Goal: Task Accomplishment & Management: Manage account settings

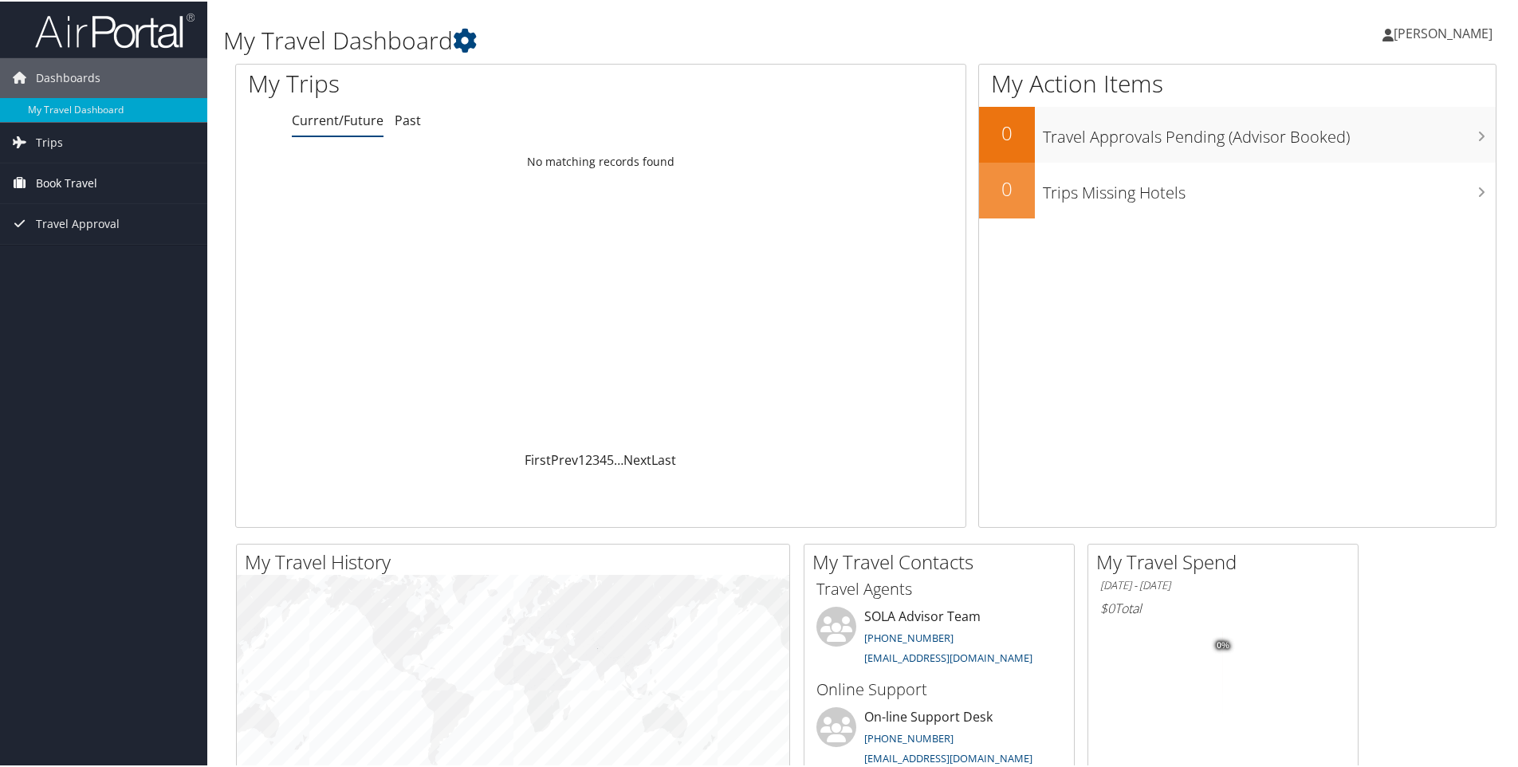
click at [78, 183] on span "Book Travel" at bounding box center [66, 182] width 61 height 40
click at [76, 258] on link "Book/Manage Online Trips" at bounding box center [103, 262] width 207 height 24
click at [1450, 38] on span "[PERSON_NAME]" at bounding box center [1443, 32] width 99 height 18
click at [1384, 144] on link "View Travel Profile" at bounding box center [1401, 141] width 178 height 27
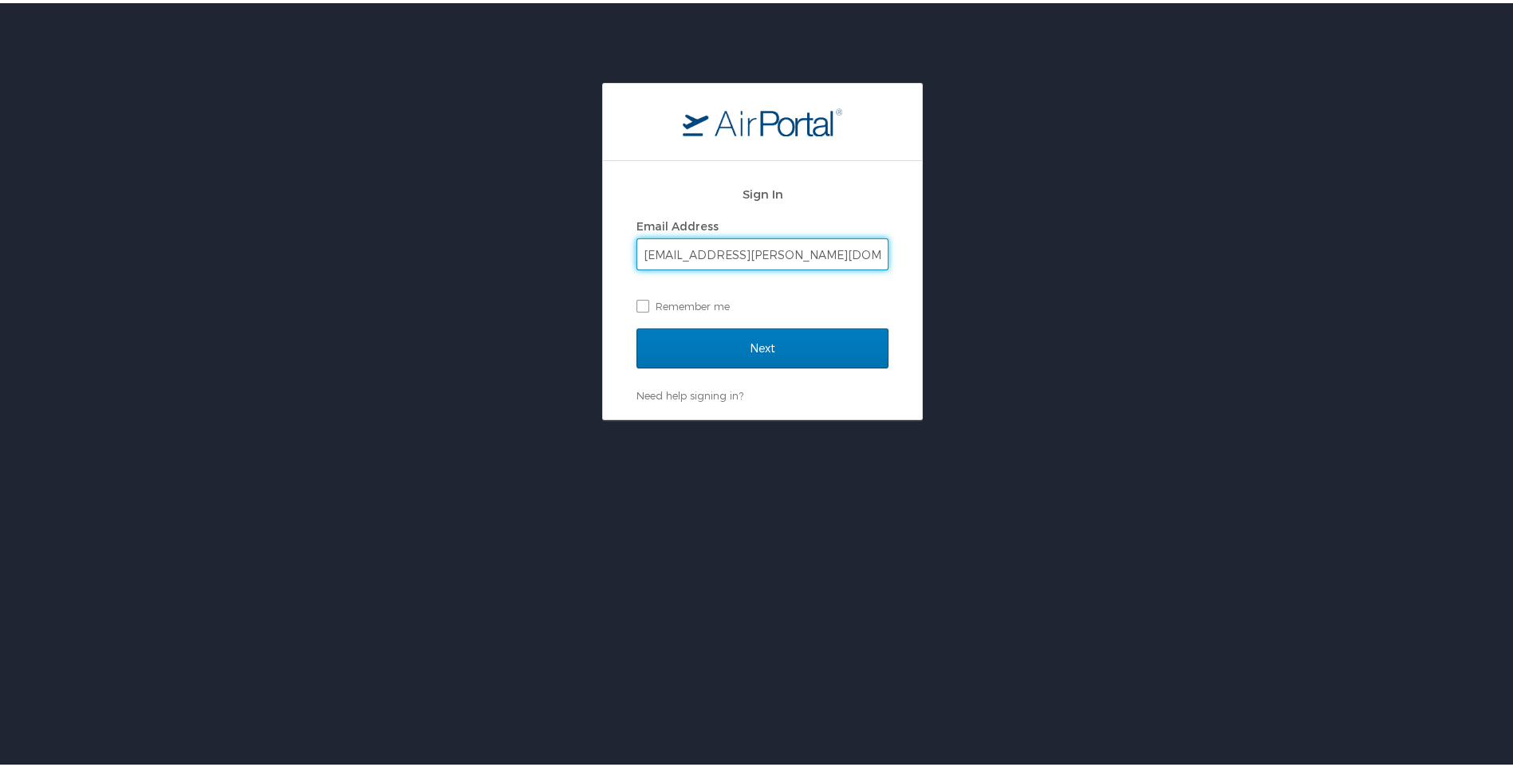
type input "[EMAIL_ADDRESS][PERSON_NAME][DOMAIN_NAME]"
click at [636, 325] on input "Next" at bounding box center [762, 345] width 252 height 40
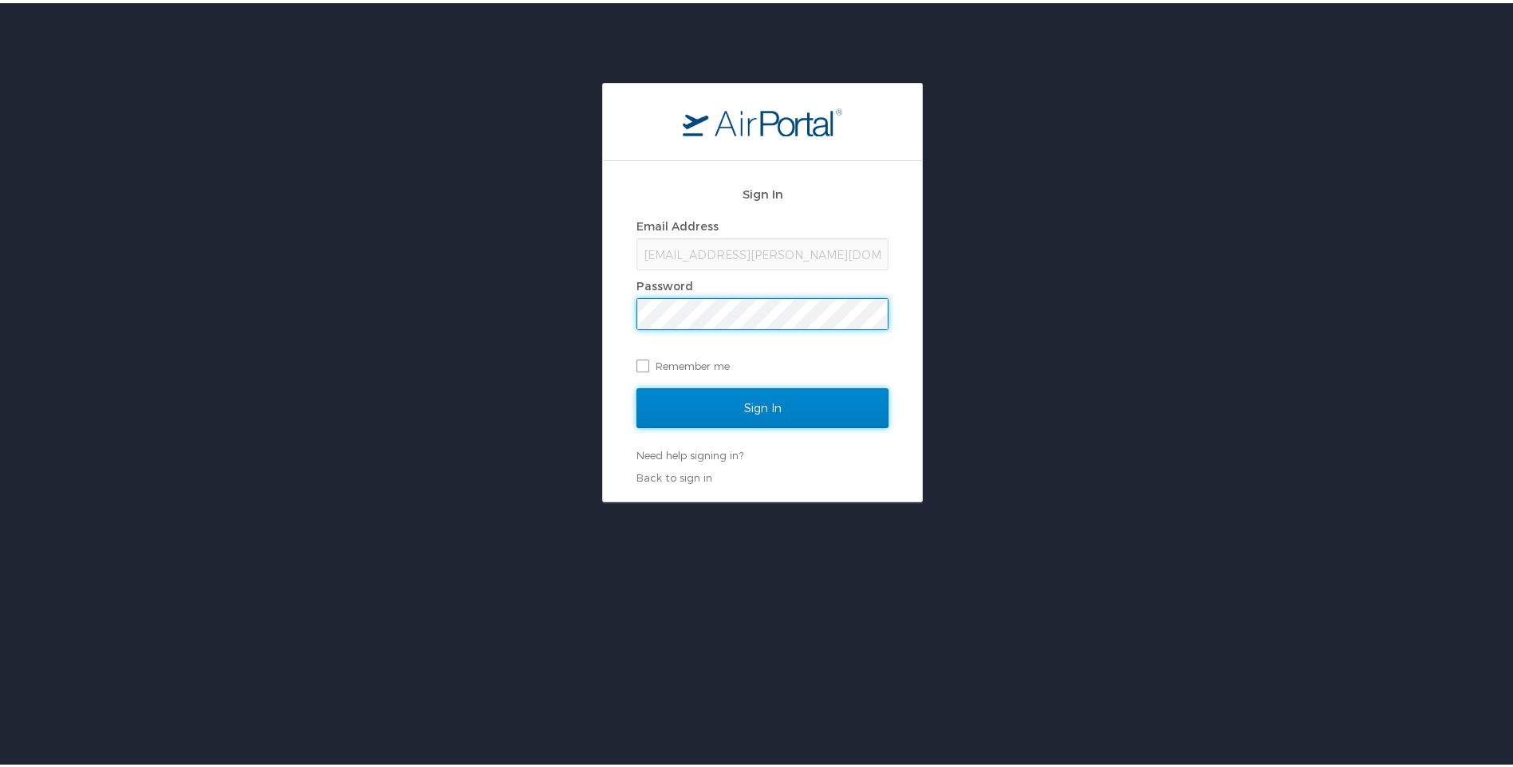
click at [702, 407] on input "Sign In" at bounding box center [762, 405] width 252 height 40
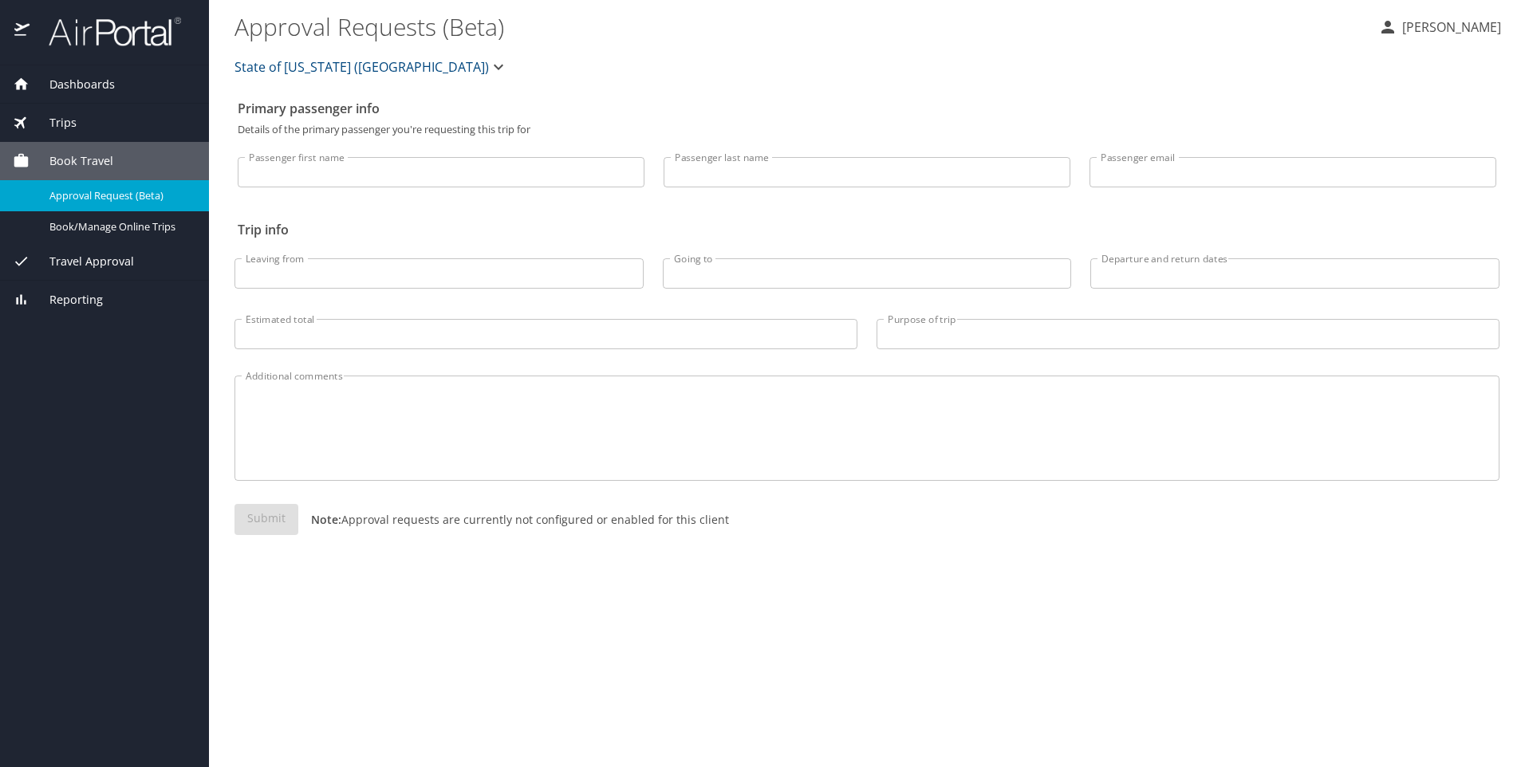
click at [489, 69] on icon "button" at bounding box center [498, 66] width 19 height 19
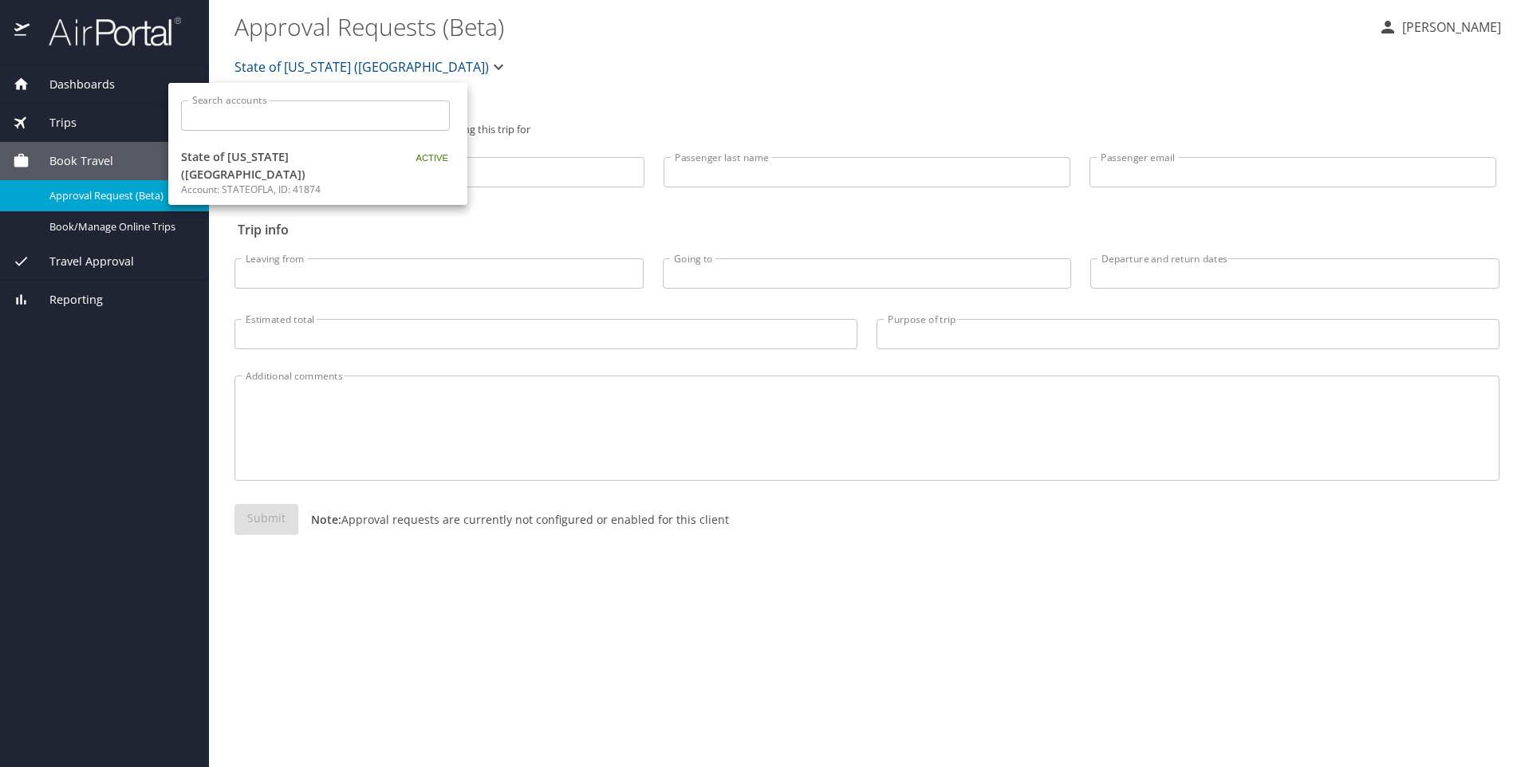
click at [566, 88] on div at bounding box center [762, 383] width 1525 height 767
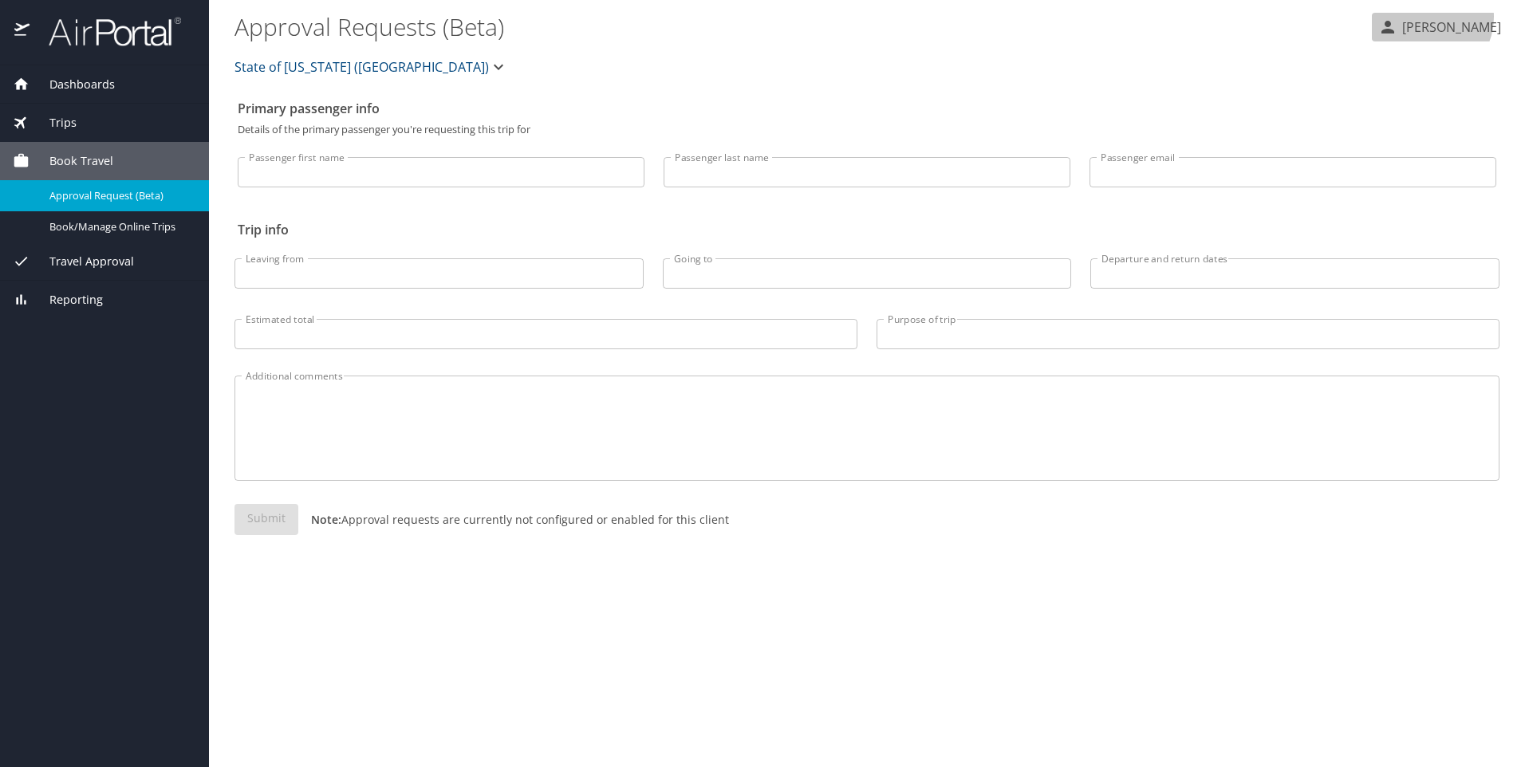
click at [1442, 17] on button "Ayana Ussery" at bounding box center [1439, 27] width 136 height 29
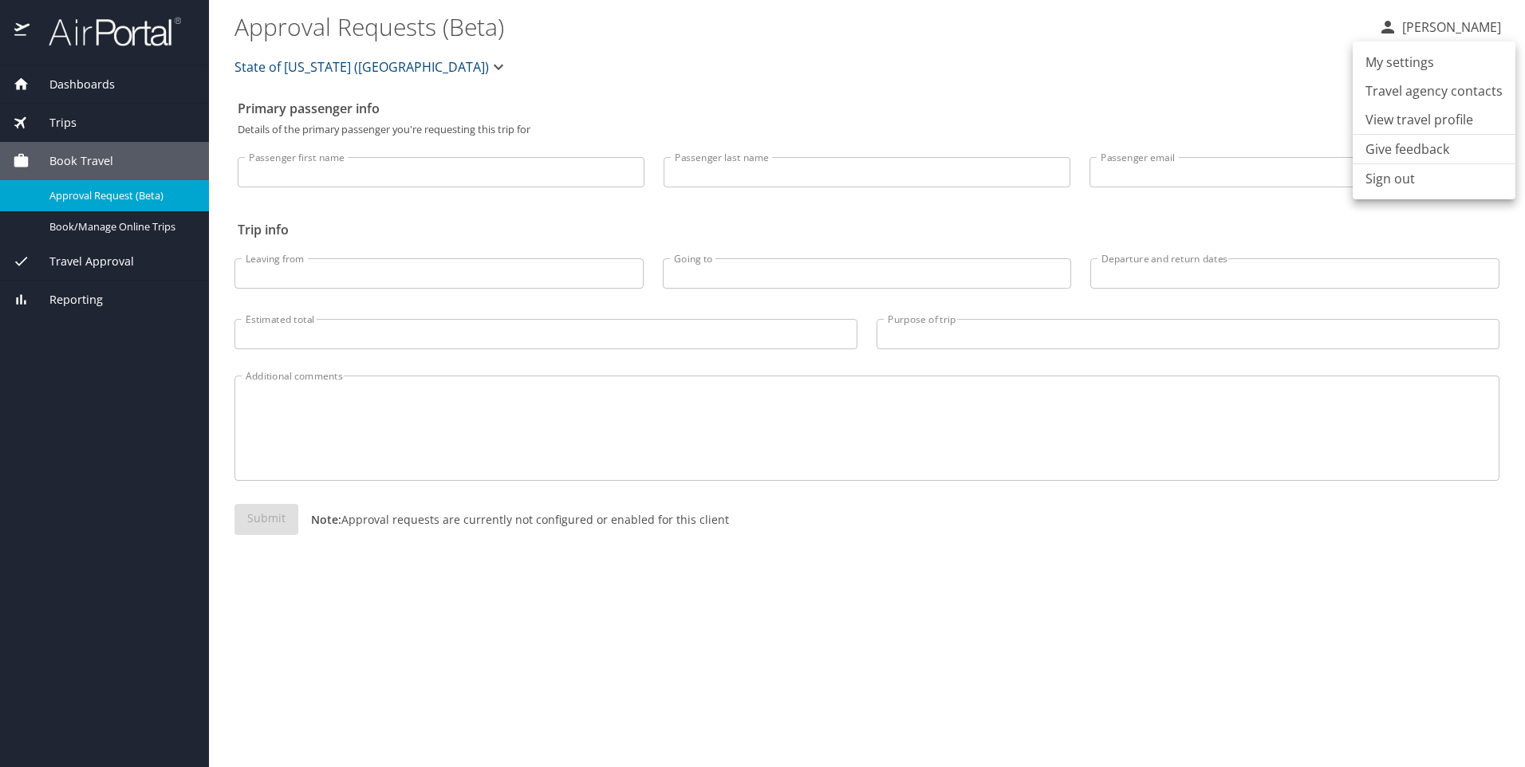
click at [1438, 94] on li "Travel agency contacts" at bounding box center [1433, 91] width 163 height 29
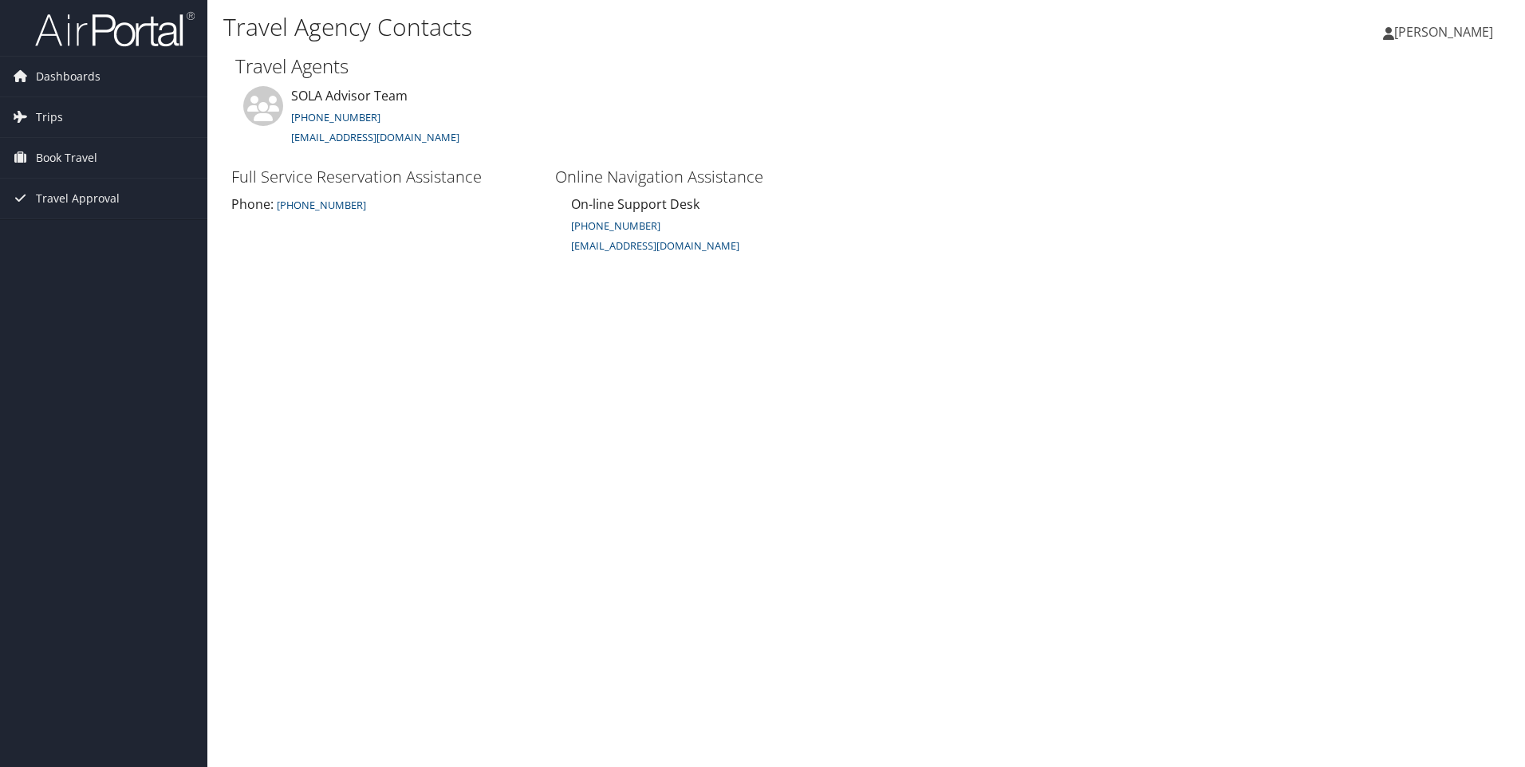
click at [1463, 30] on span "Ayana Ussery" at bounding box center [1443, 32] width 99 height 18
click at [1375, 83] on link "My Settings" at bounding box center [1403, 87] width 178 height 27
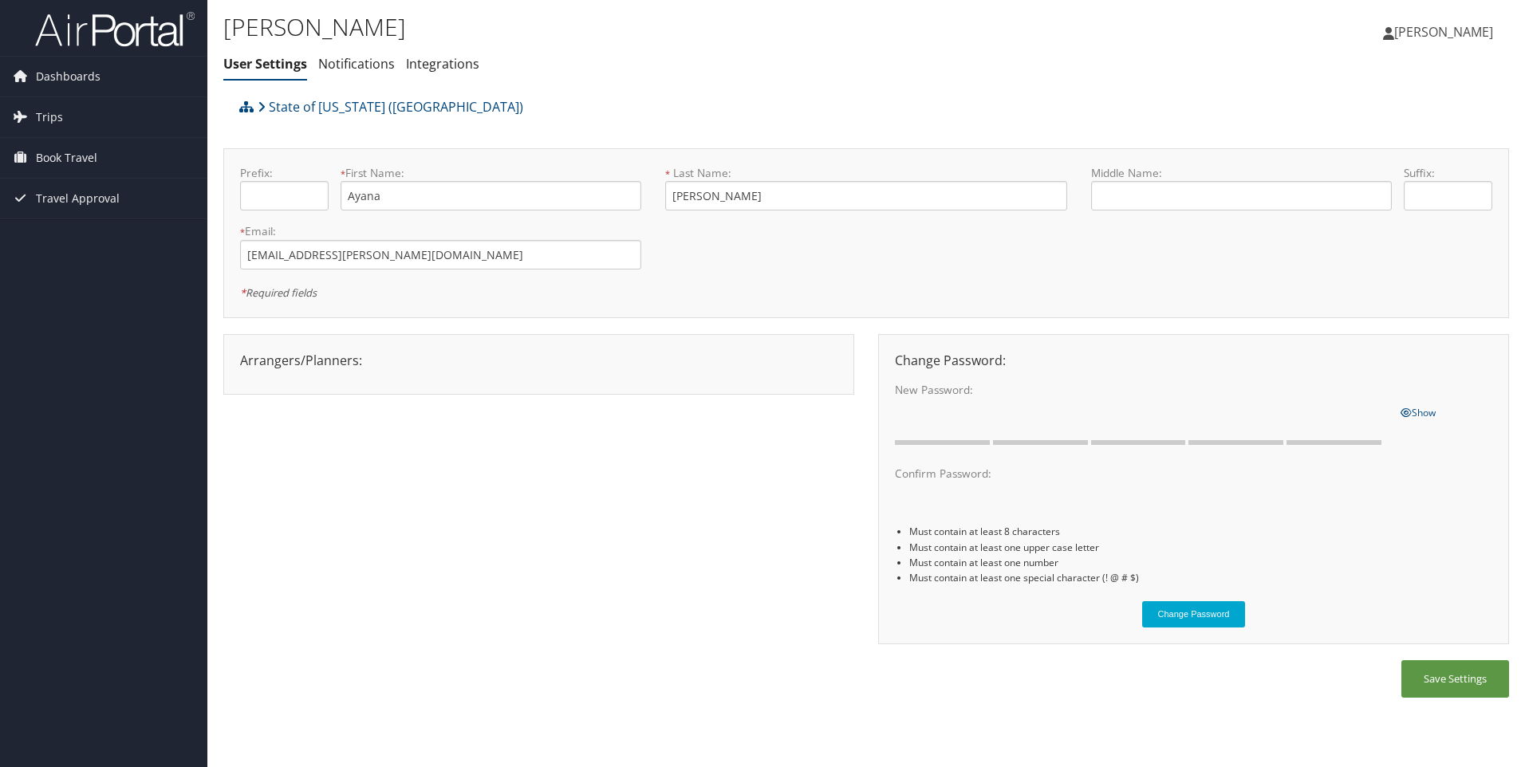
click at [1394, 33] on icon at bounding box center [1388, 33] width 11 height 13
click at [1383, 141] on link "View Travel Profile" at bounding box center [1403, 141] width 178 height 27
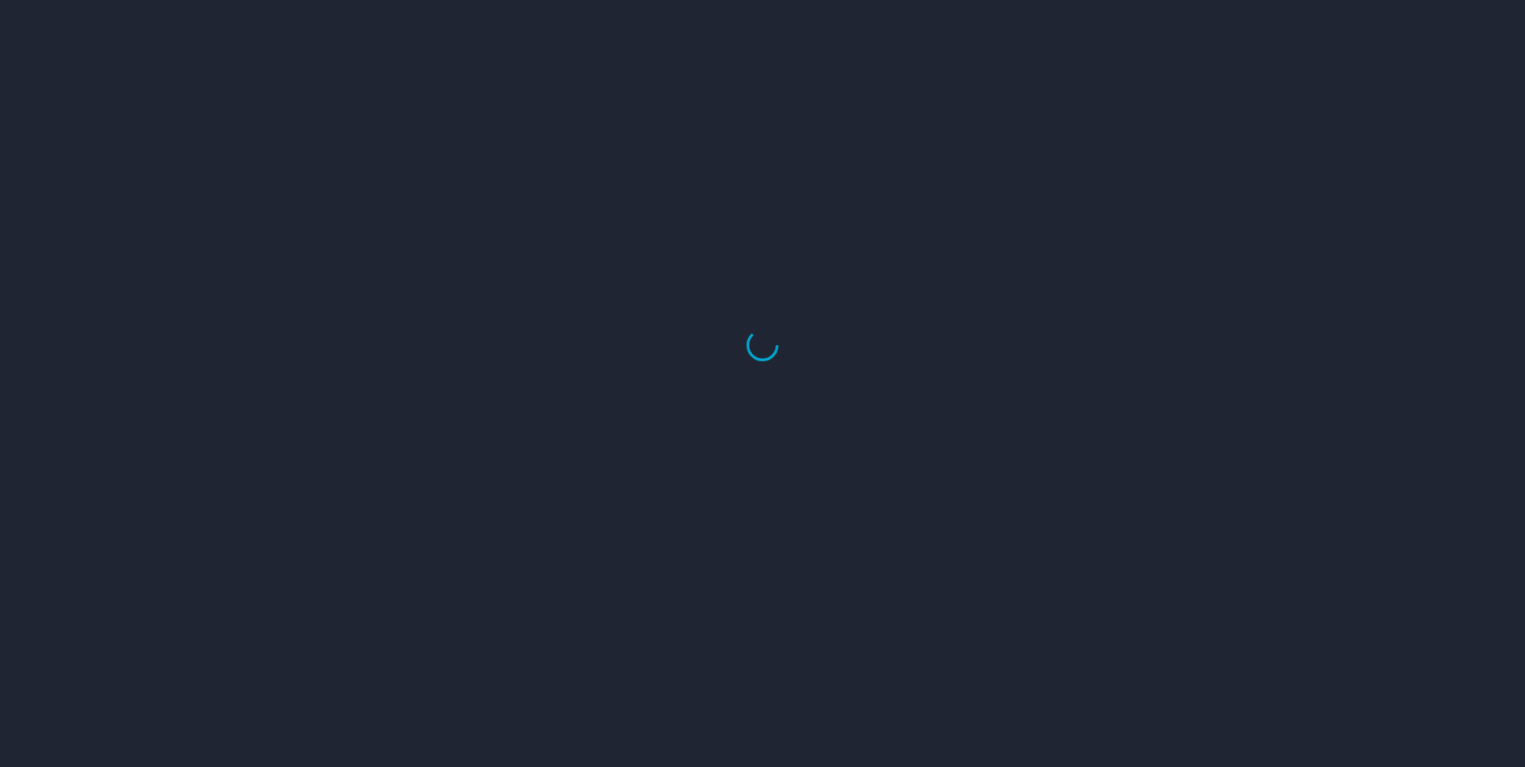
select select "US"
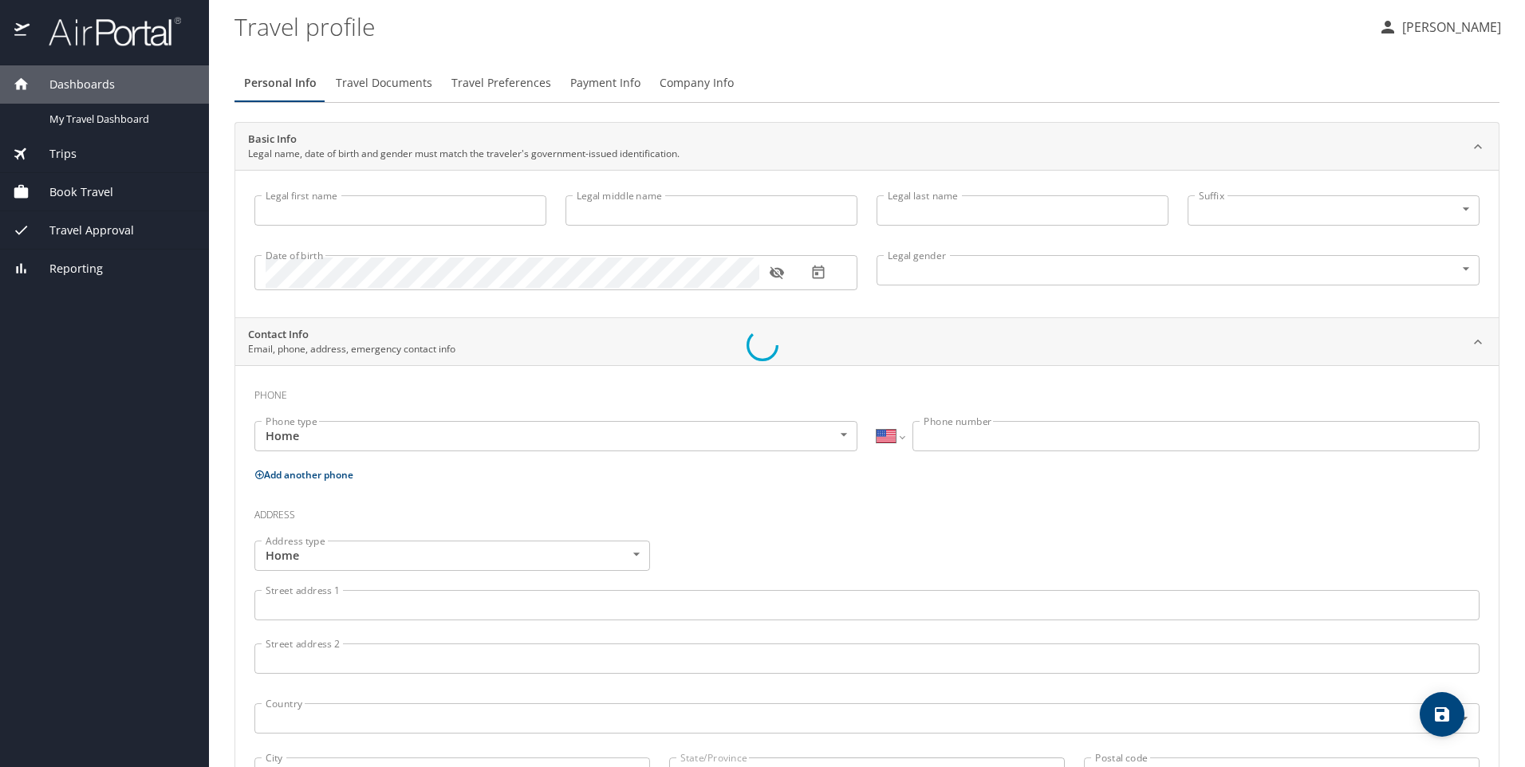
type input "Ayana"
type input "[PERSON_NAME]"
type input "Female"
select select "US"
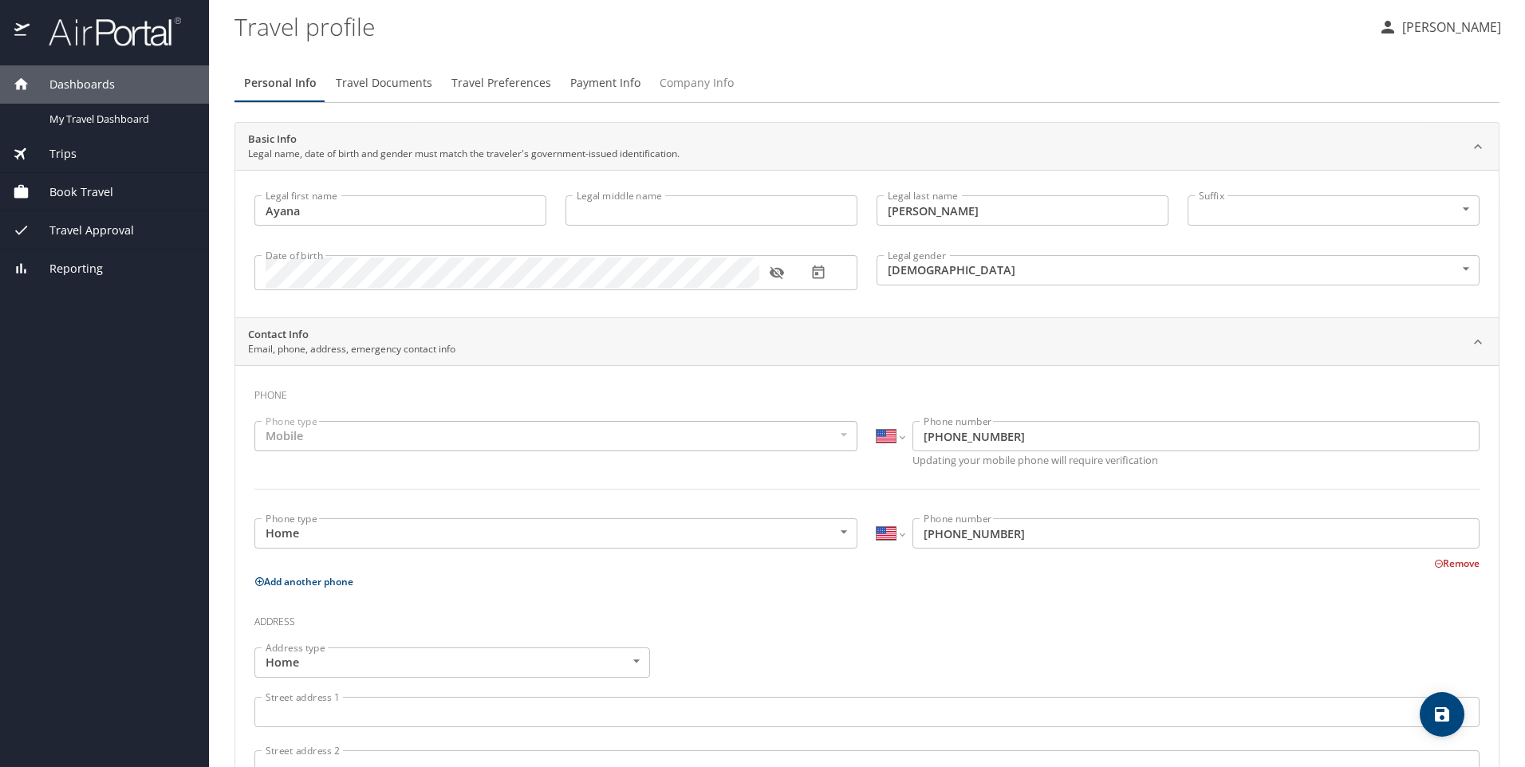
click at [697, 79] on span "Company Info" at bounding box center [696, 83] width 74 height 20
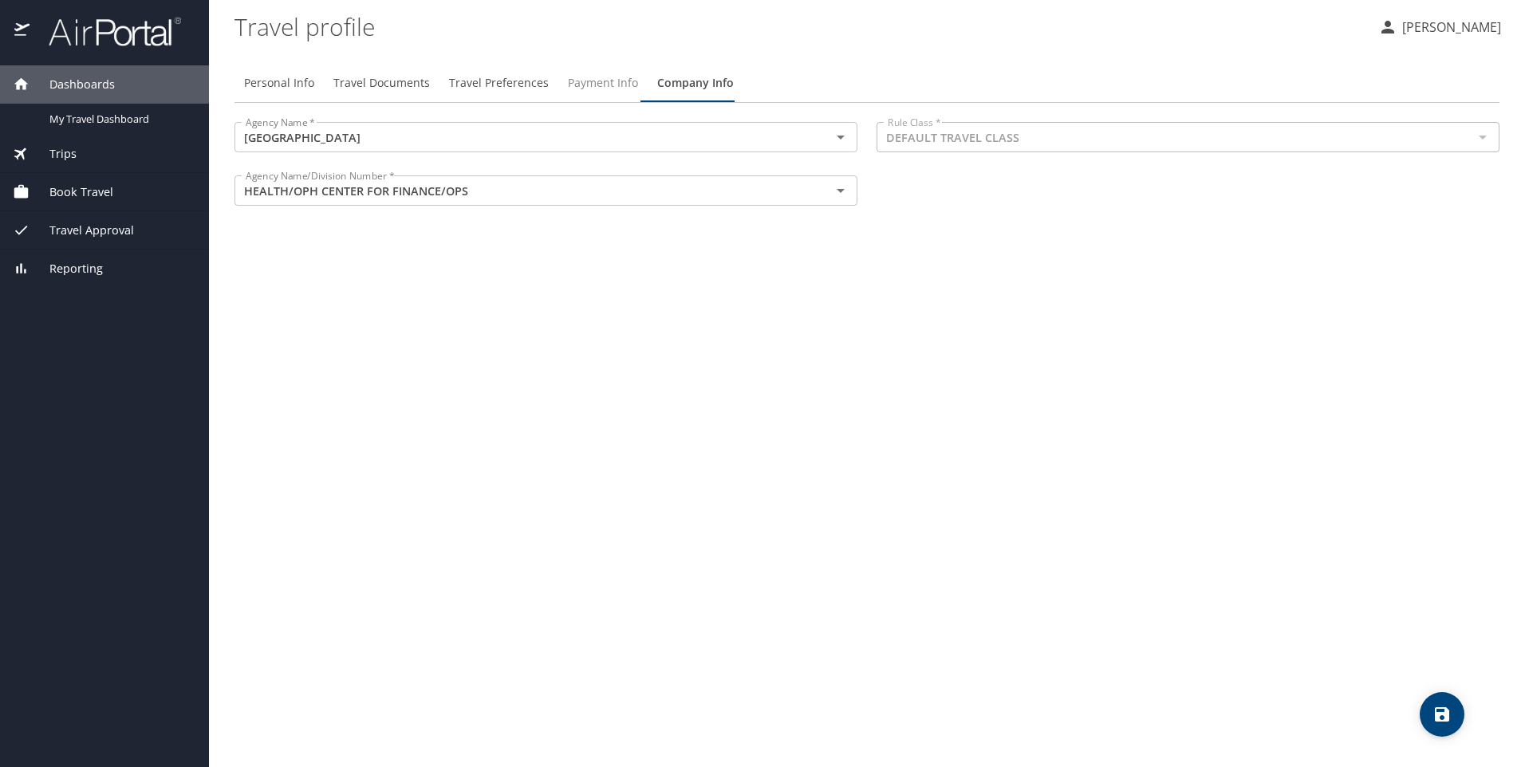
click at [600, 89] on span "Payment Info" at bounding box center [603, 83] width 70 height 20
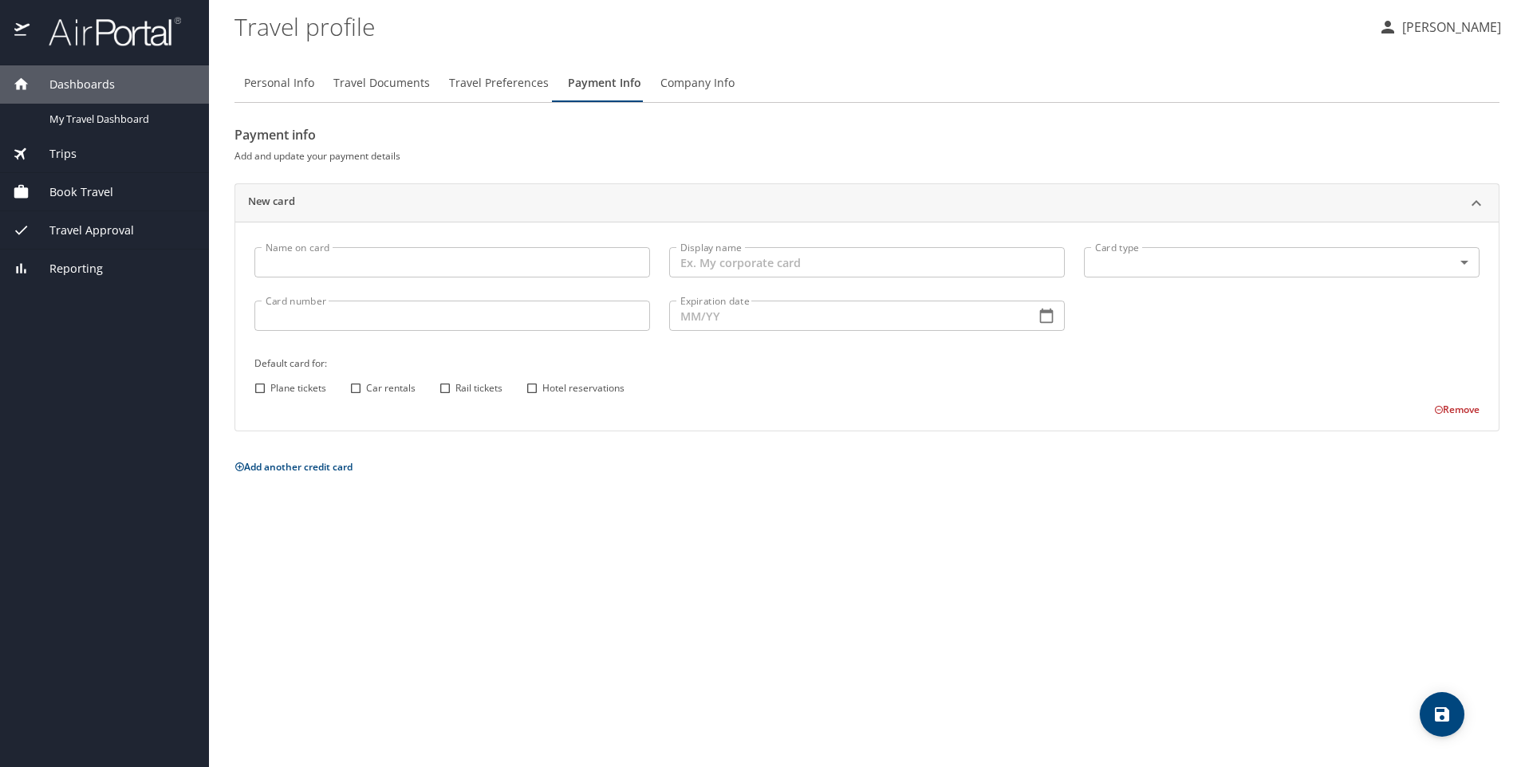
click at [487, 87] on span "Travel Preferences" at bounding box center [499, 83] width 100 height 20
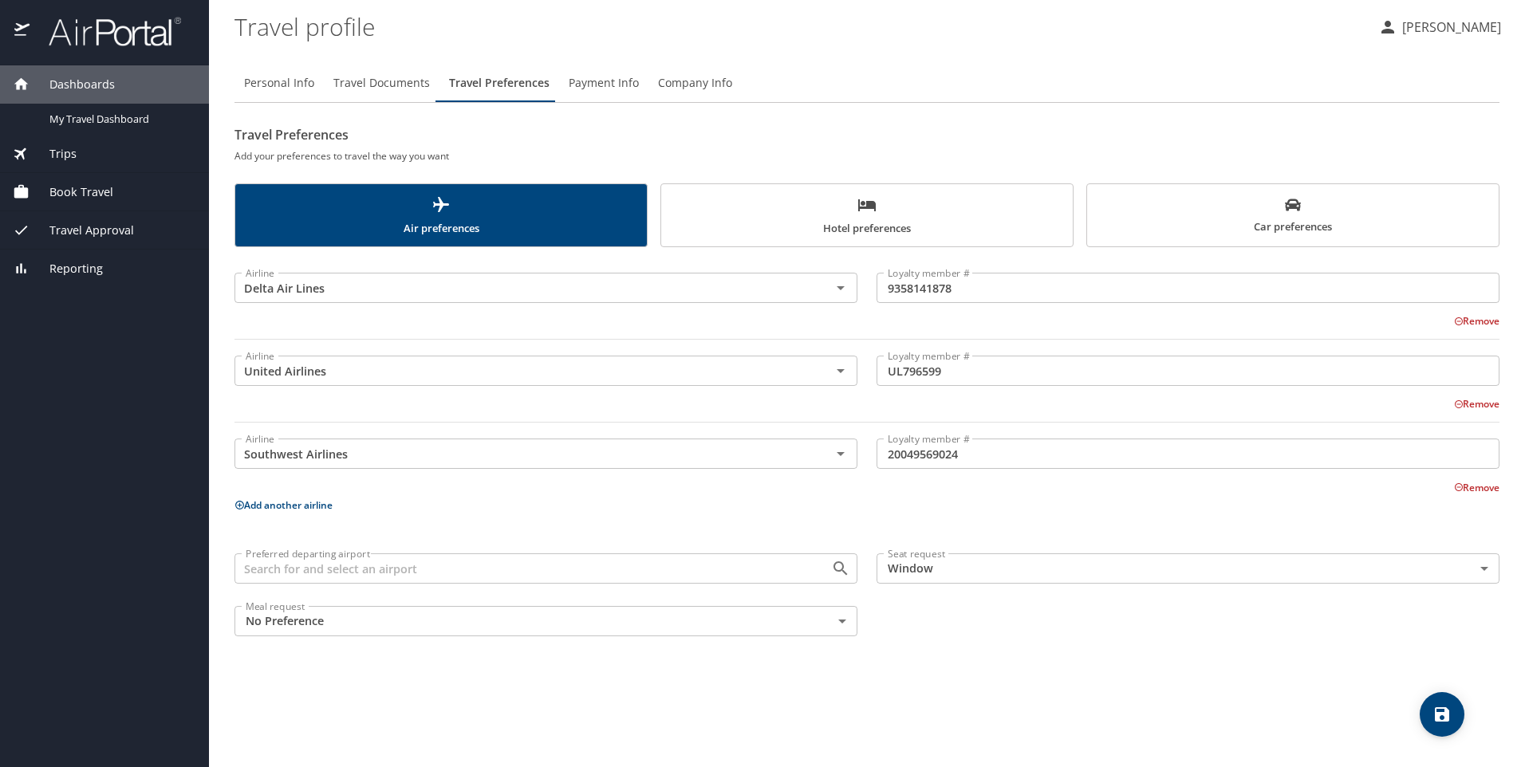
click at [383, 76] on span "Travel Documents" at bounding box center [381, 83] width 96 height 20
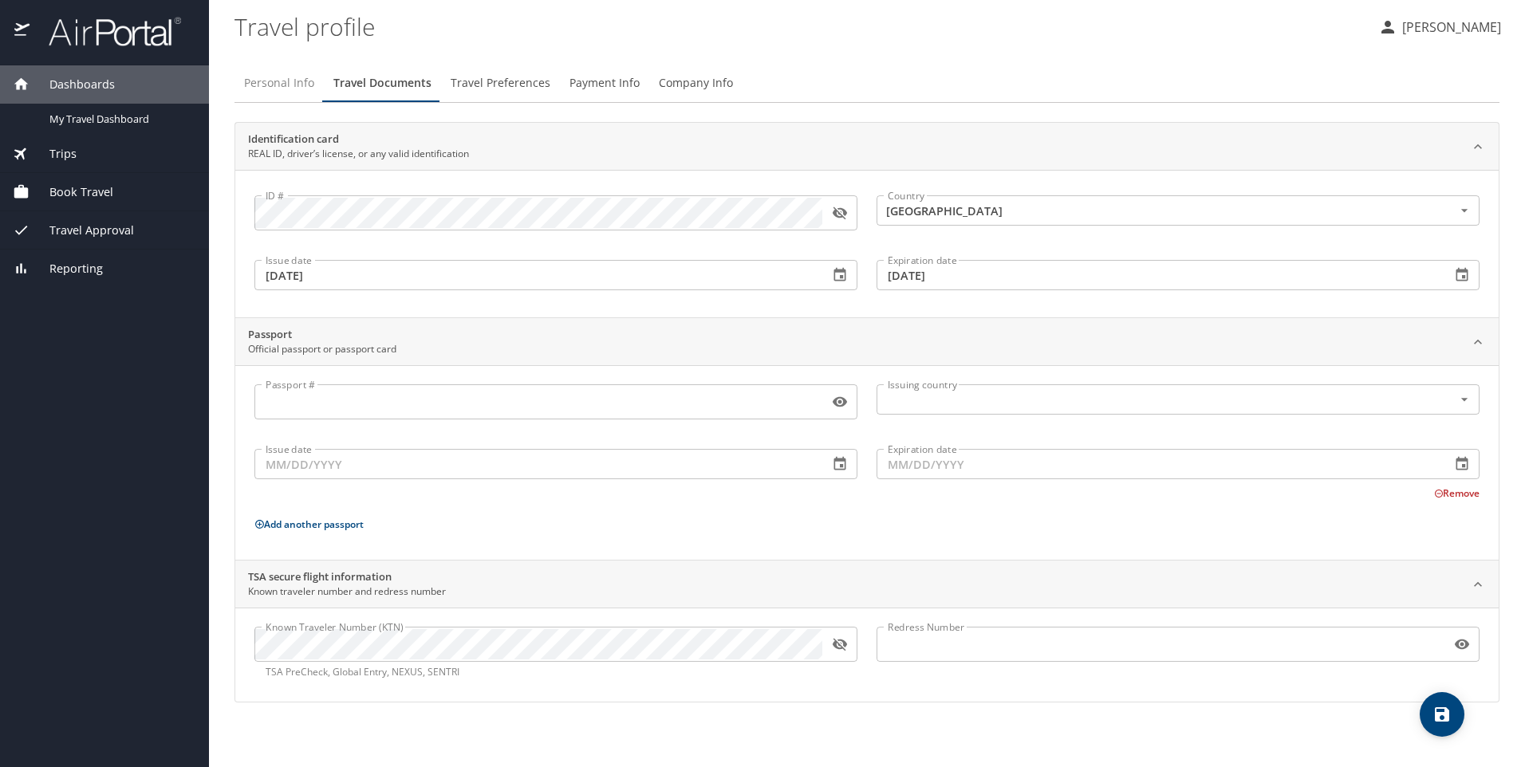
click at [255, 78] on span "Personal Info" at bounding box center [279, 83] width 70 height 20
select select "US"
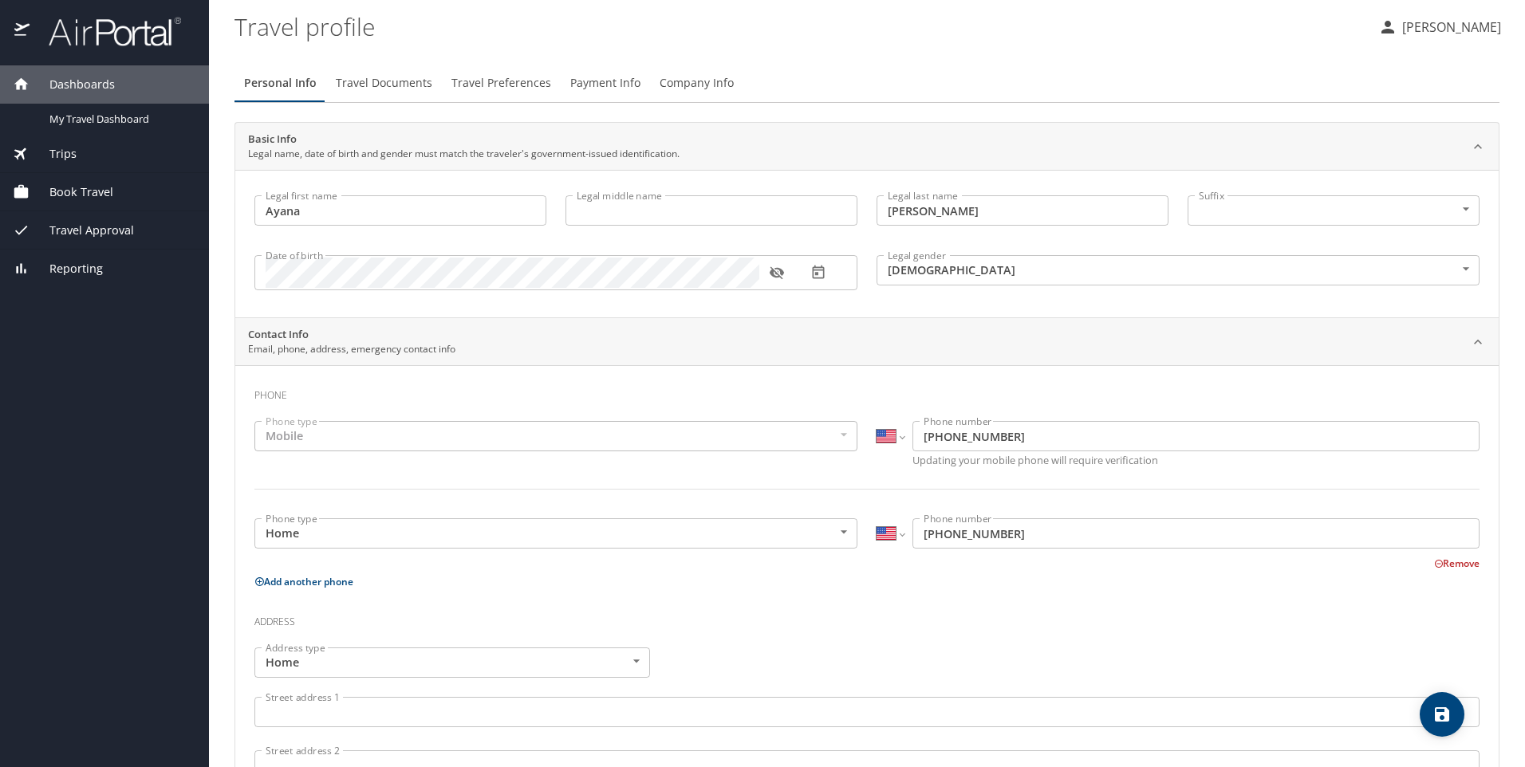
click at [650, 89] on button "Company Info" at bounding box center [696, 83] width 93 height 38
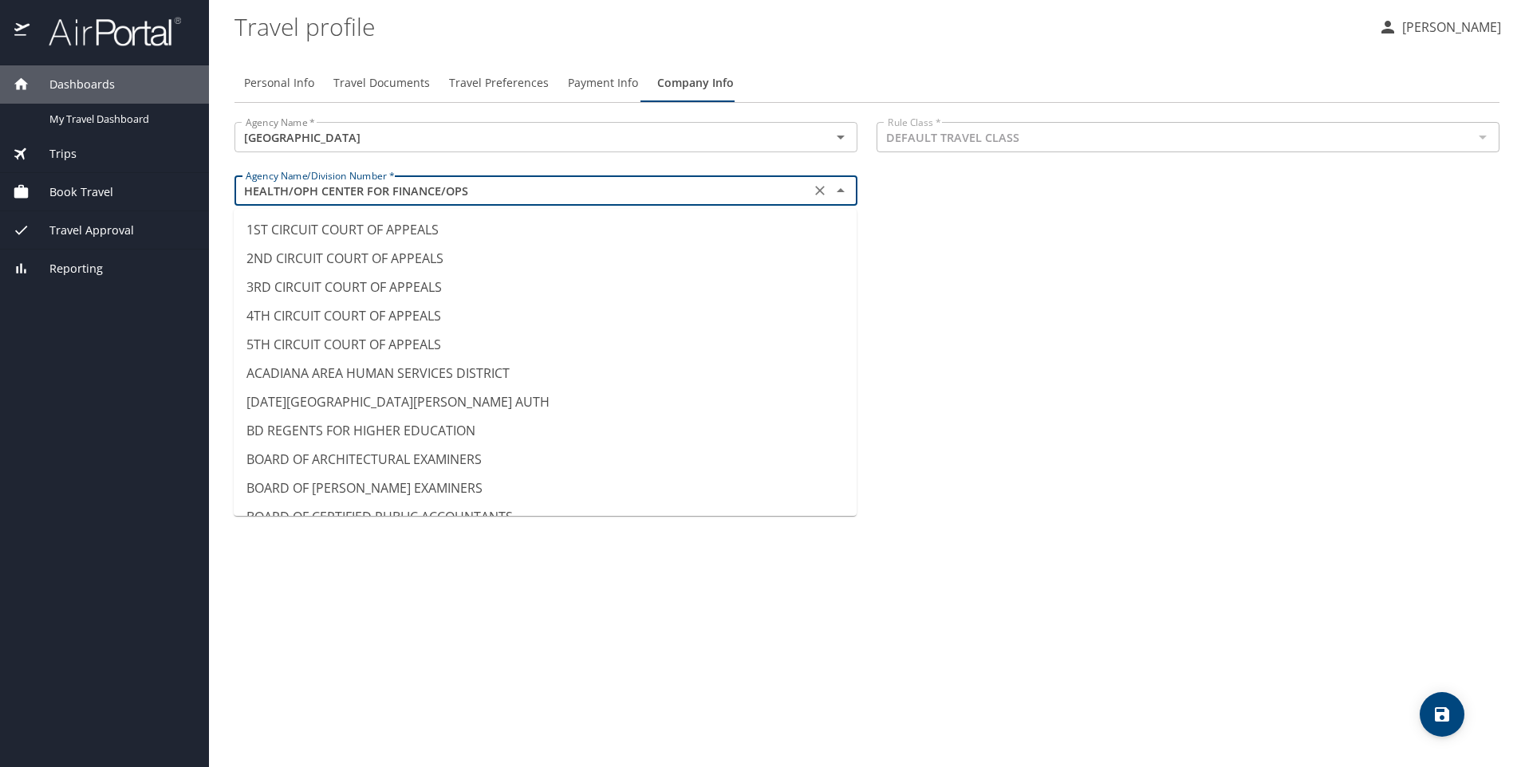
drag, startPoint x: 807, startPoint y: 187, endPoint x: 831, endPoint y: 184, distance: 24.0
click at [816, 187] on div "HEALTH/OPH CENTER FOR FINANCE/OPS Agency Name/Division Number *" at bounding box center [545, 190] width 623 height 30
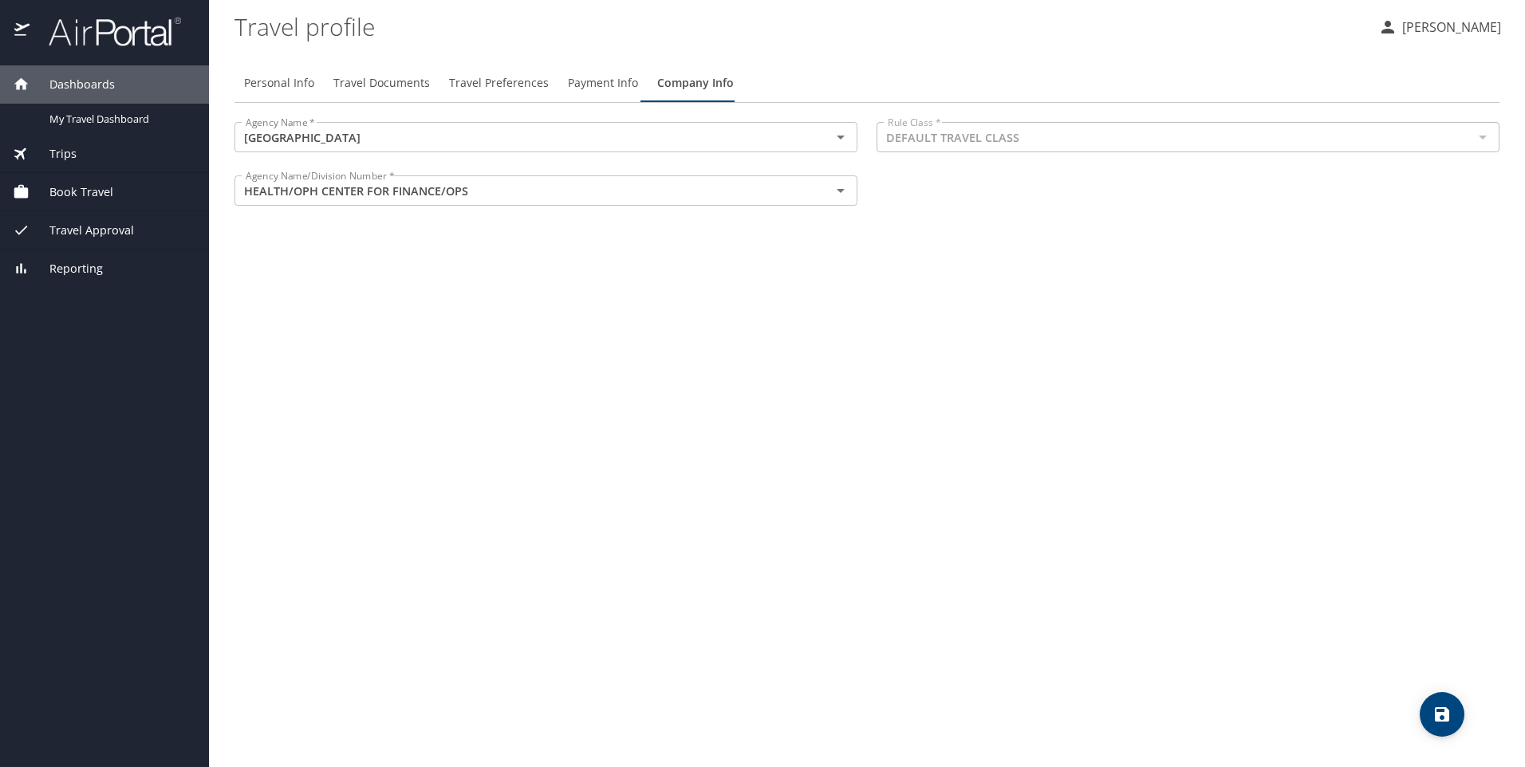
click at [965, 204] on div "Agency Name * UNIV OF NEW ORLEANS Agency Name * Rule Class * DEFAULT TRAVEL CLA…" at bounding box center [867, 165] width 1284 height 107
click at [572, 87] on span "Payment Info" at bounding box center [603, 83] width 70 height 20
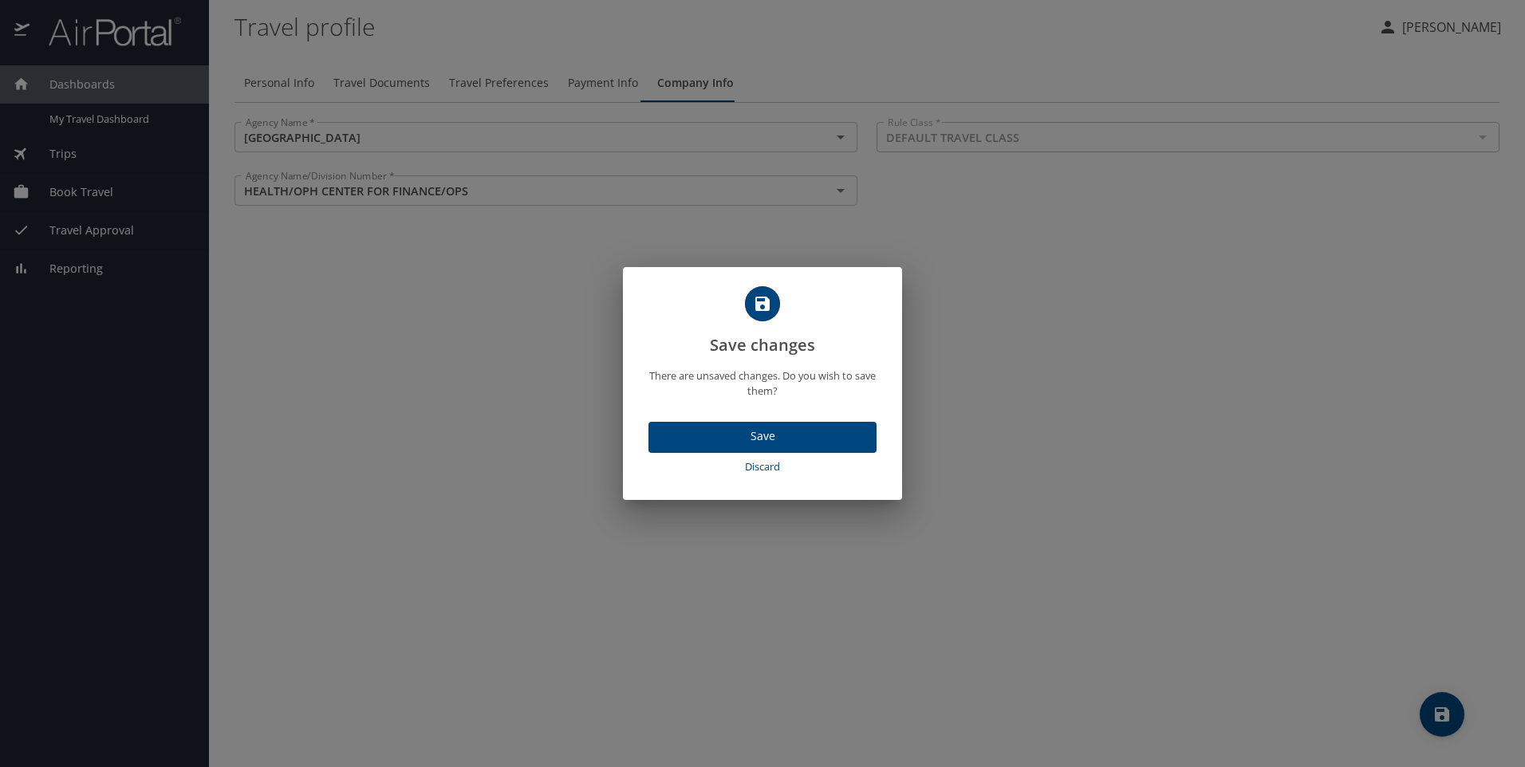
click at [1095, 407] on div "Save changes There are unsaved changes. Do you wish to save them? Save Discard" at bounding box center [762, 383] width 1525 height 767
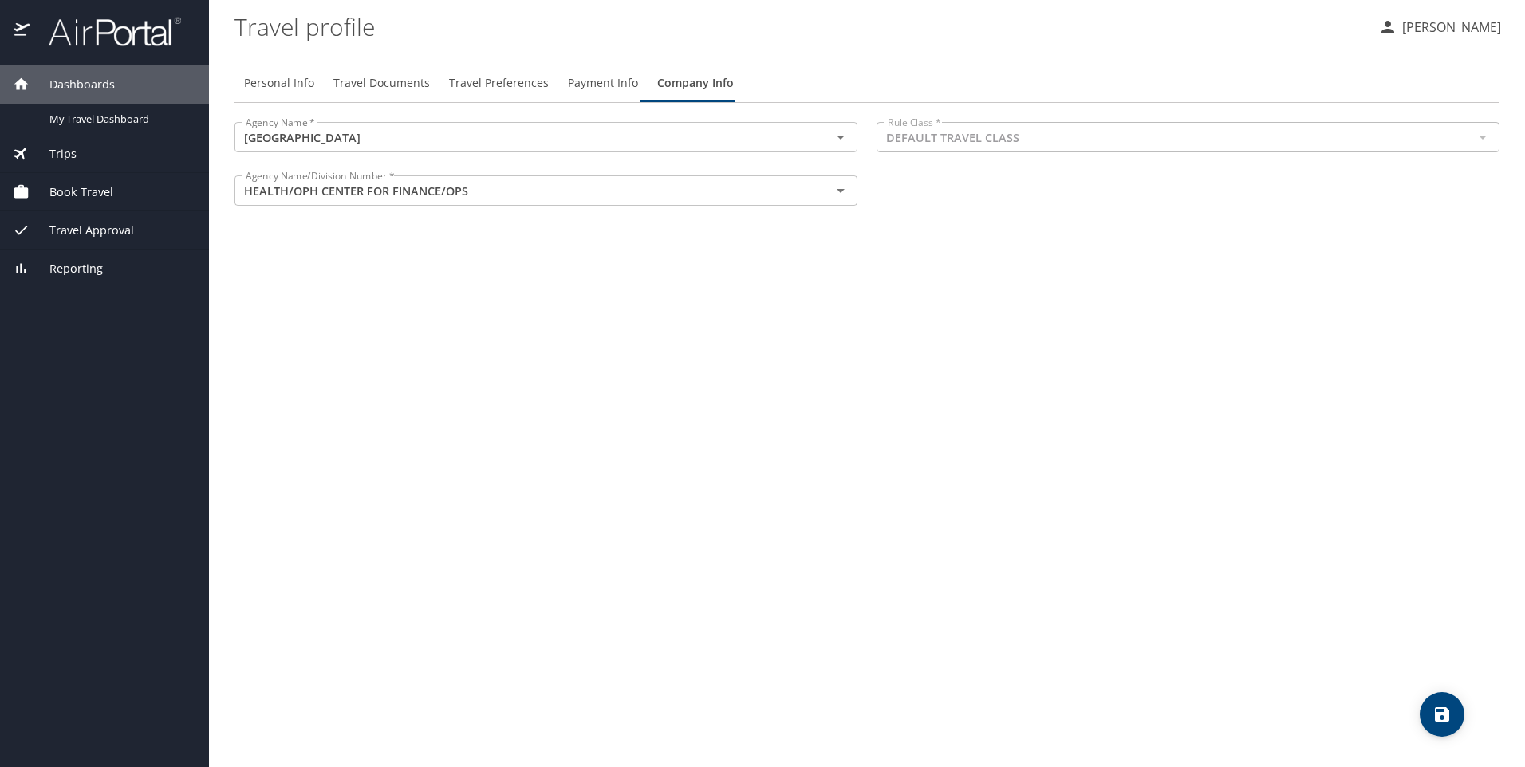
click at [519, 85] on span "Travel Preferences" at bounding box center [499, 83] width 100 height 20
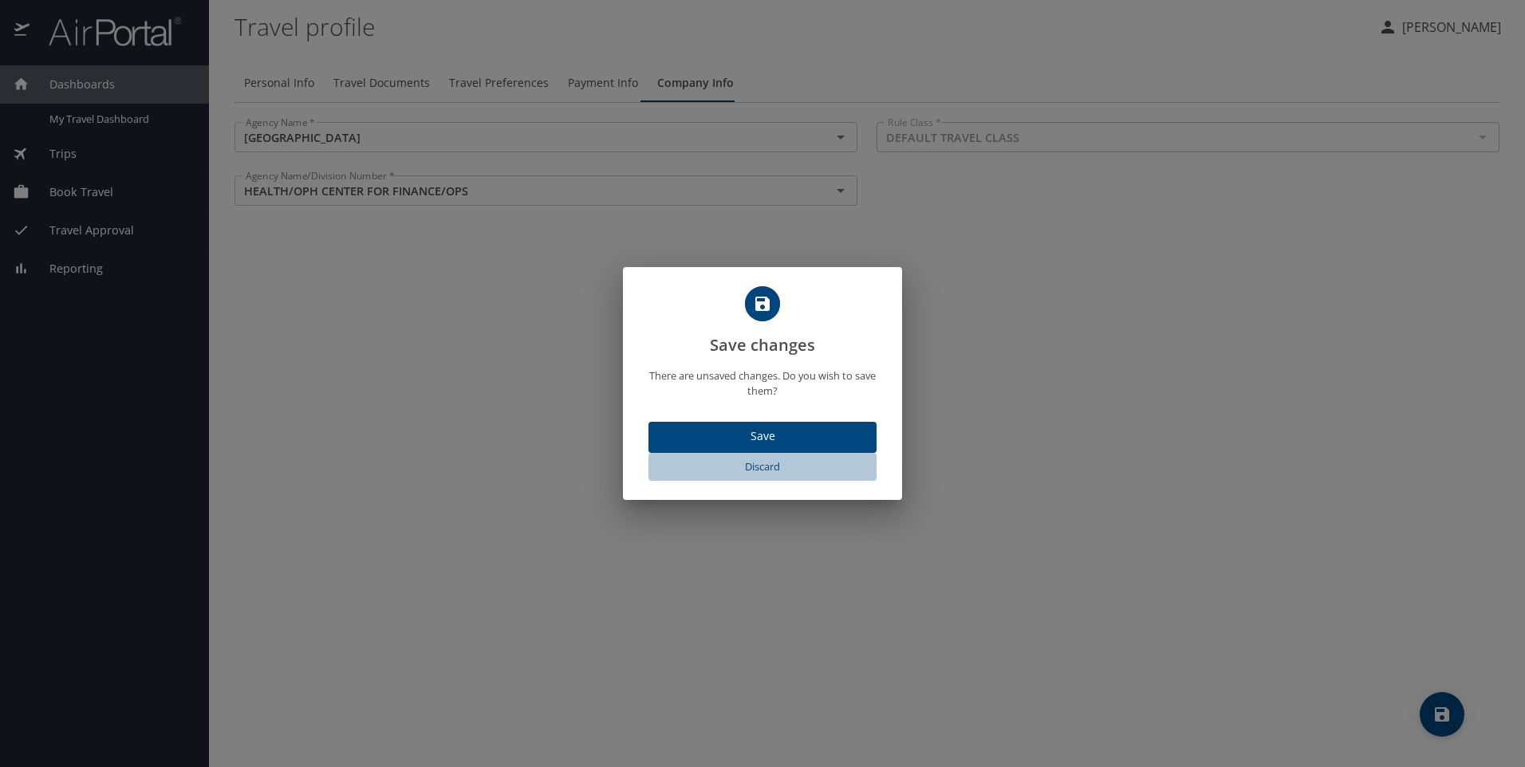
click at [760, 467] on span "Discard" at bounding box center [762, 467] width 215 height 18
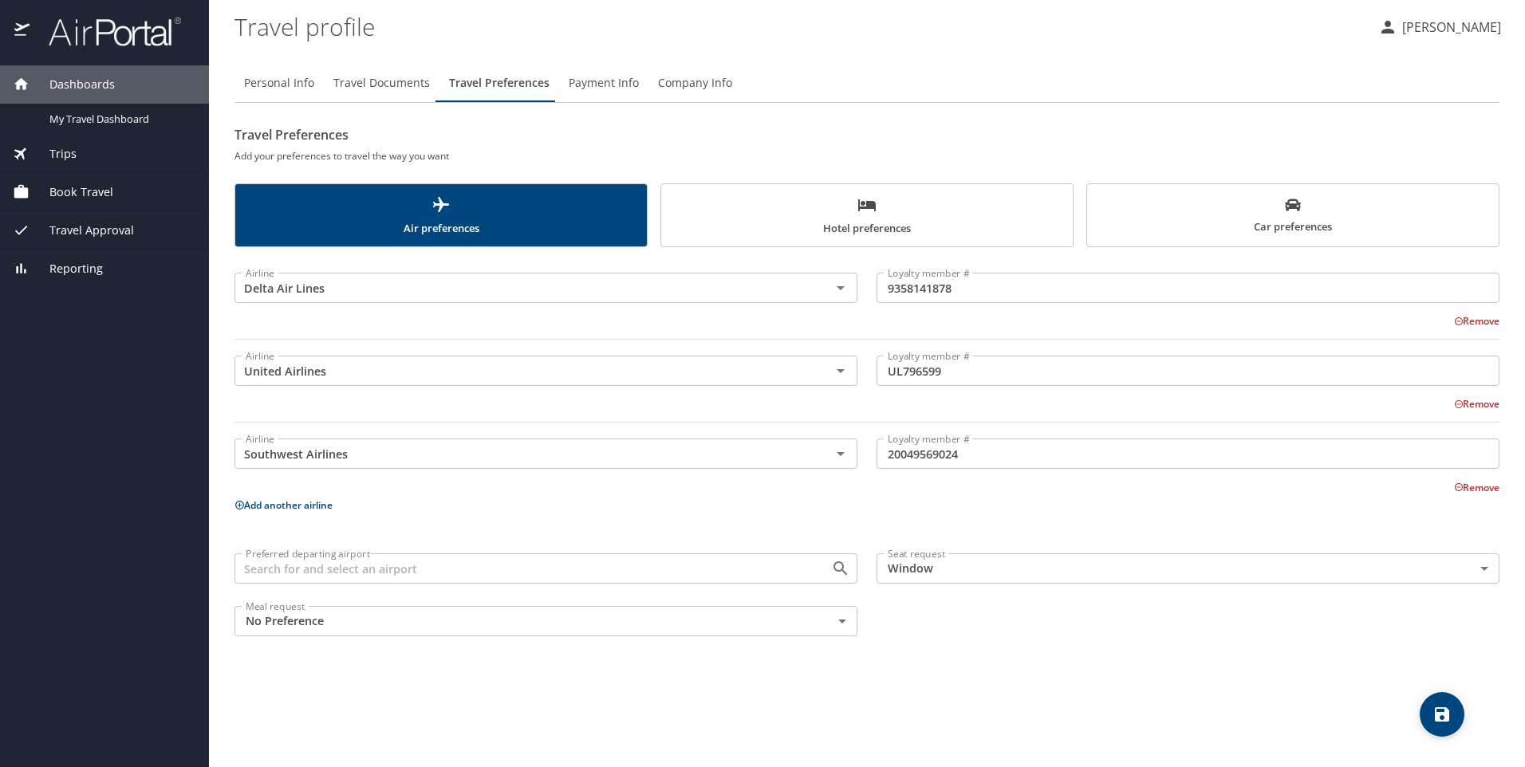
click at [596, 89] on span "Payment Info" at bounding box center [604, 83] width 70 height 20
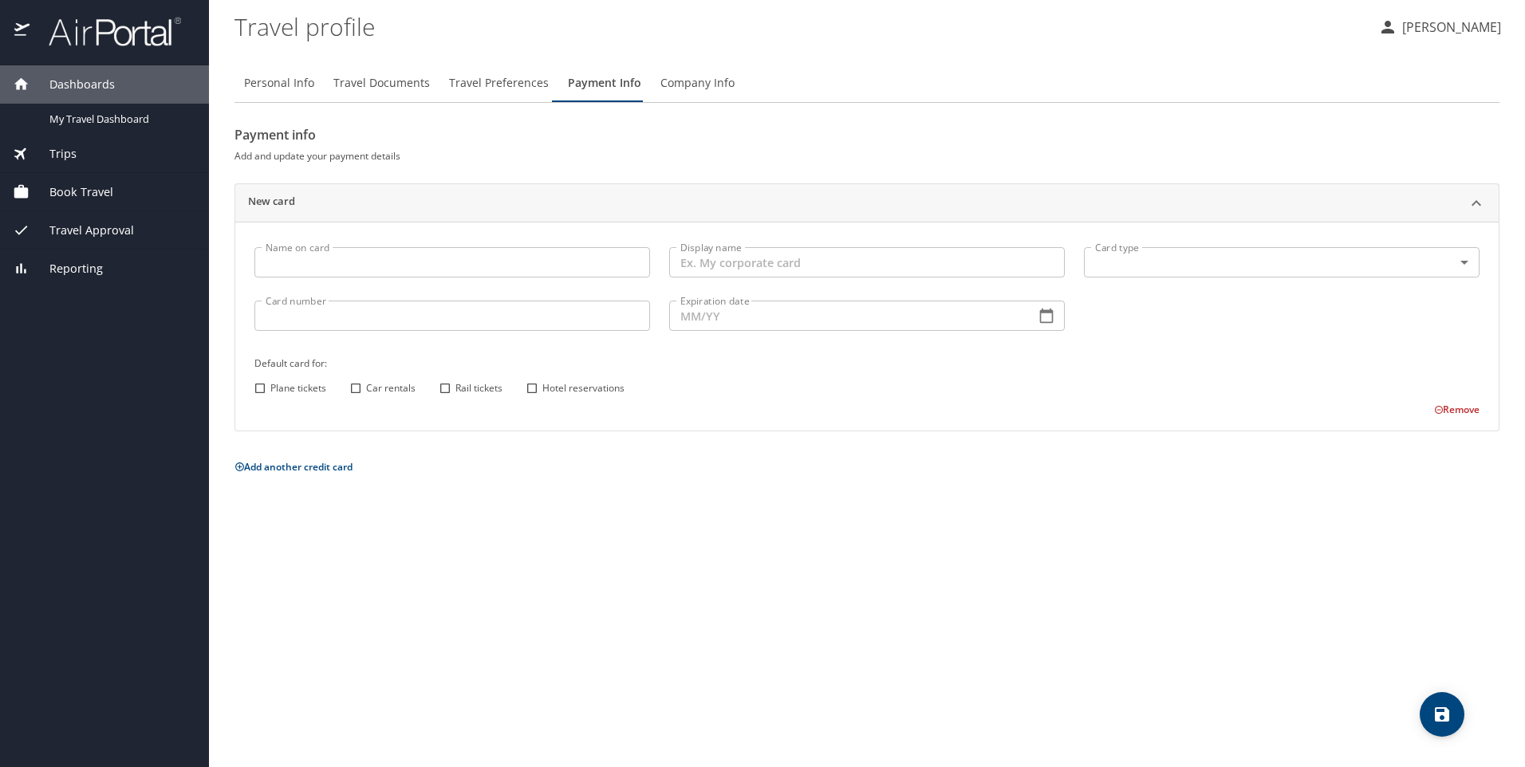
click at [718, 73] on span "Company Info" at bounding box center [697, 83] width 74 height 20
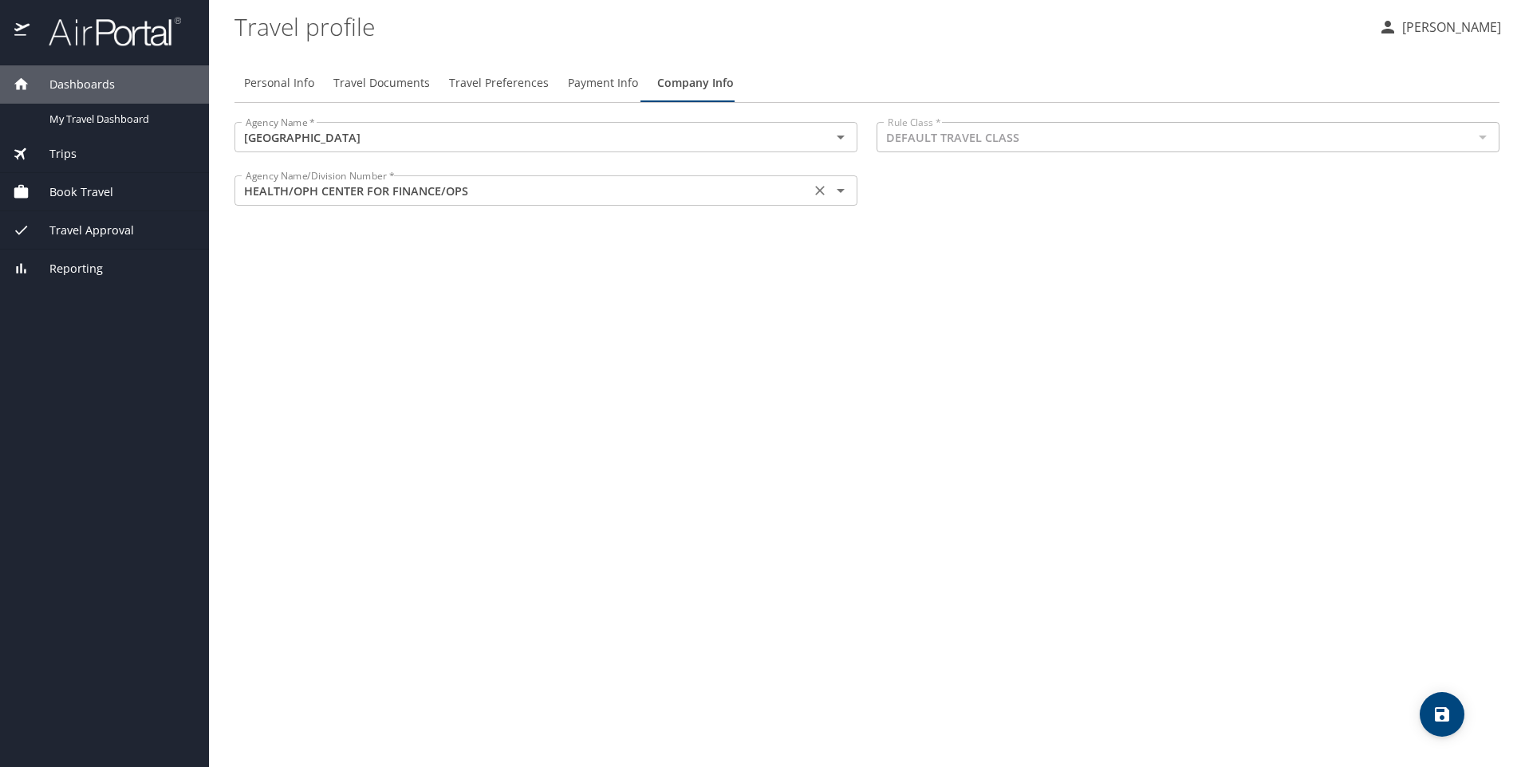
click at [840, 193] on icon "Open" at bounding box center [840, 191] width 8 height 4
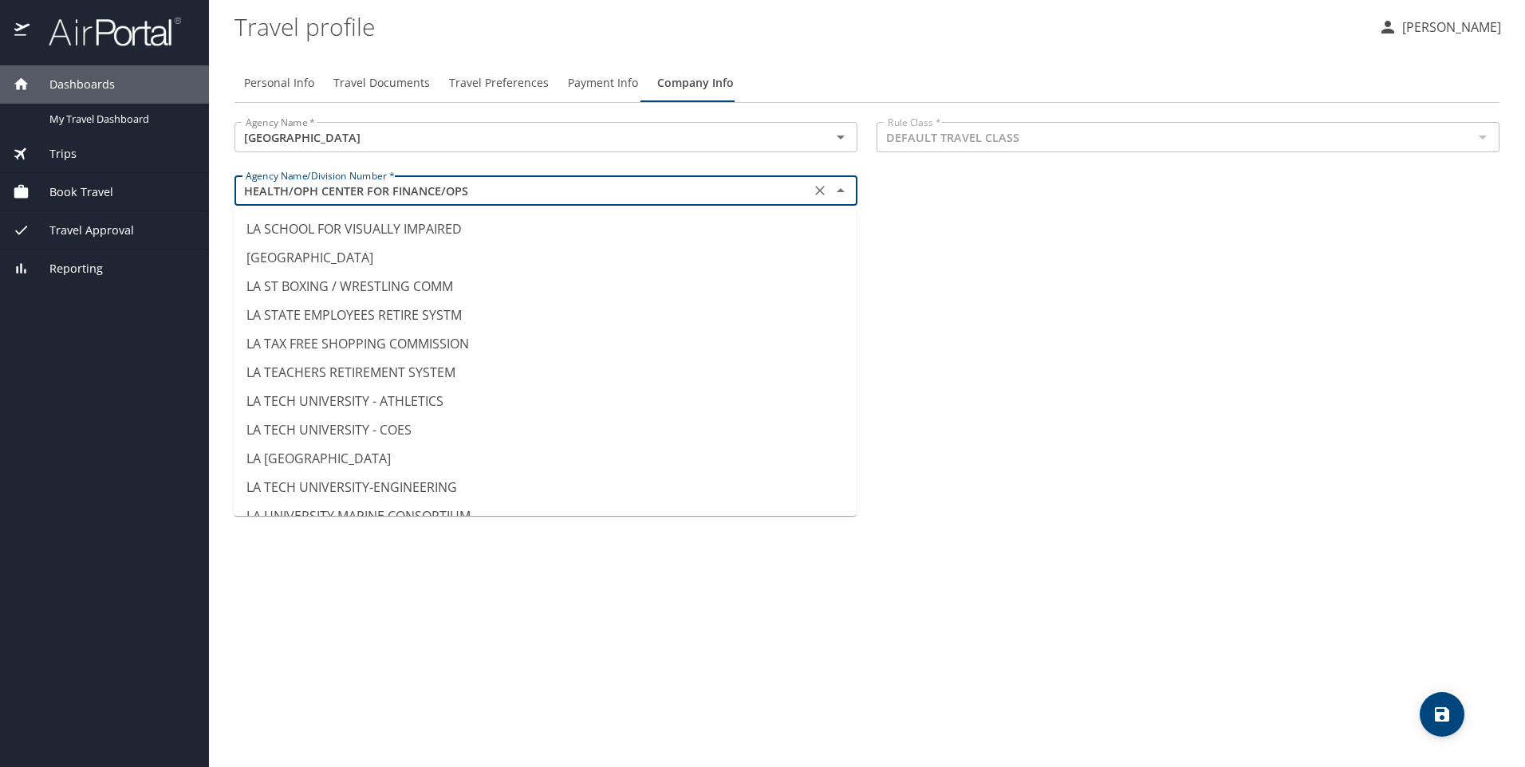
scroll to position [7105, 0]
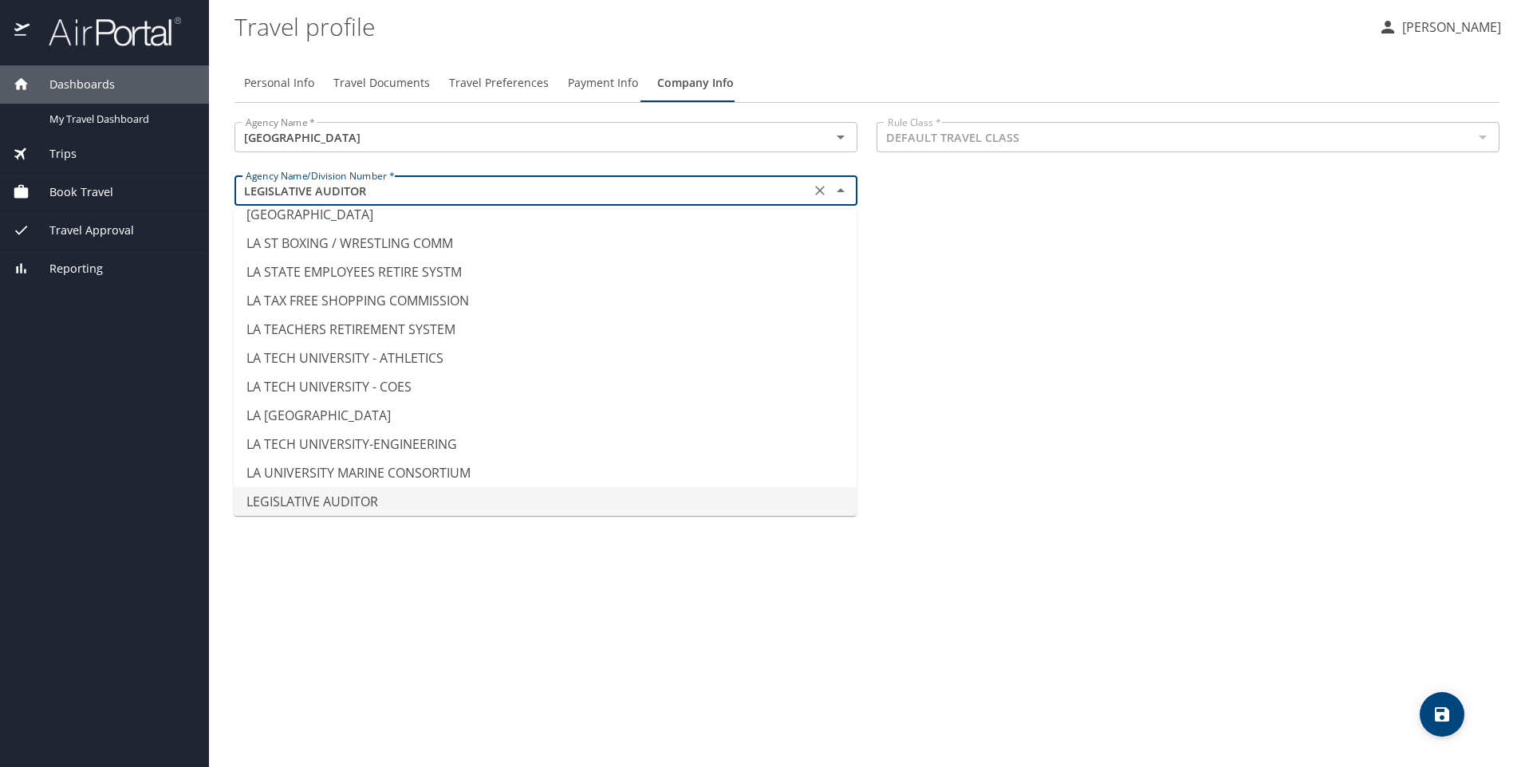
click at [431, 601] on div "Personal Info Travel Documents Travel Preferences Payment Info Company Info Age…" at bounding box center [866, 409] width 1265 height 716
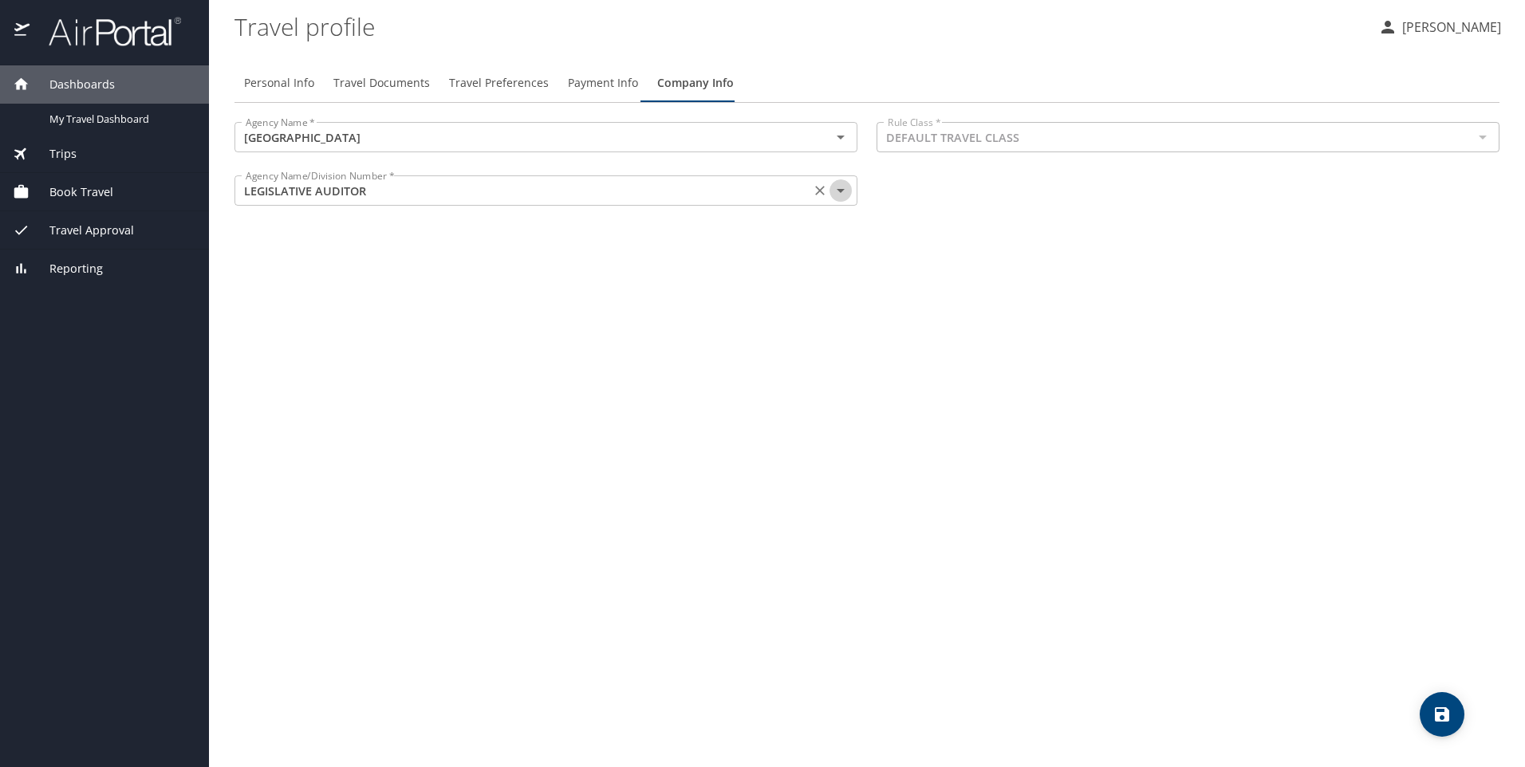
click at [840, 191] on icon "Open" at bounding box center [840, 191] width 8 height 4
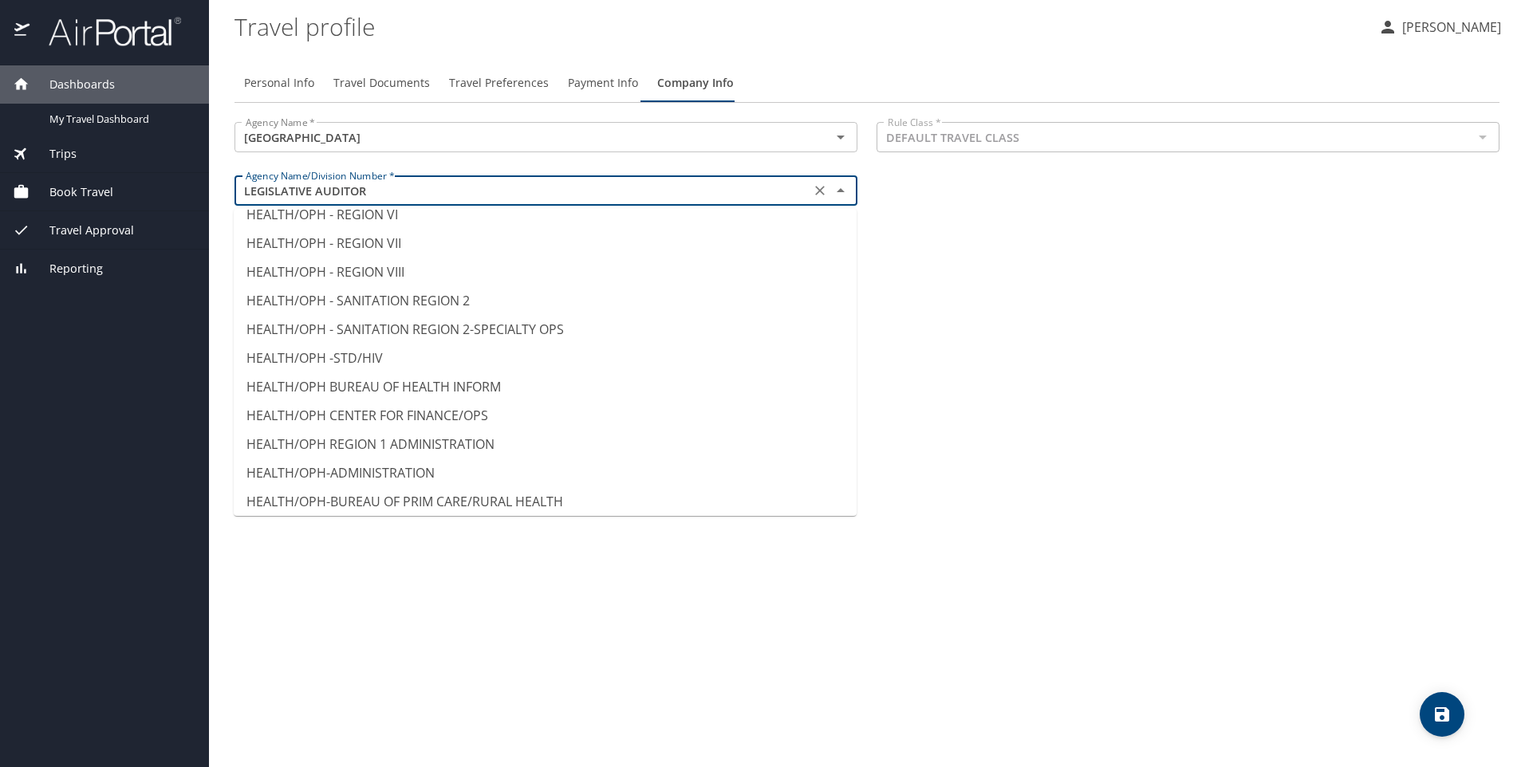
scroll to position [5992, 0]
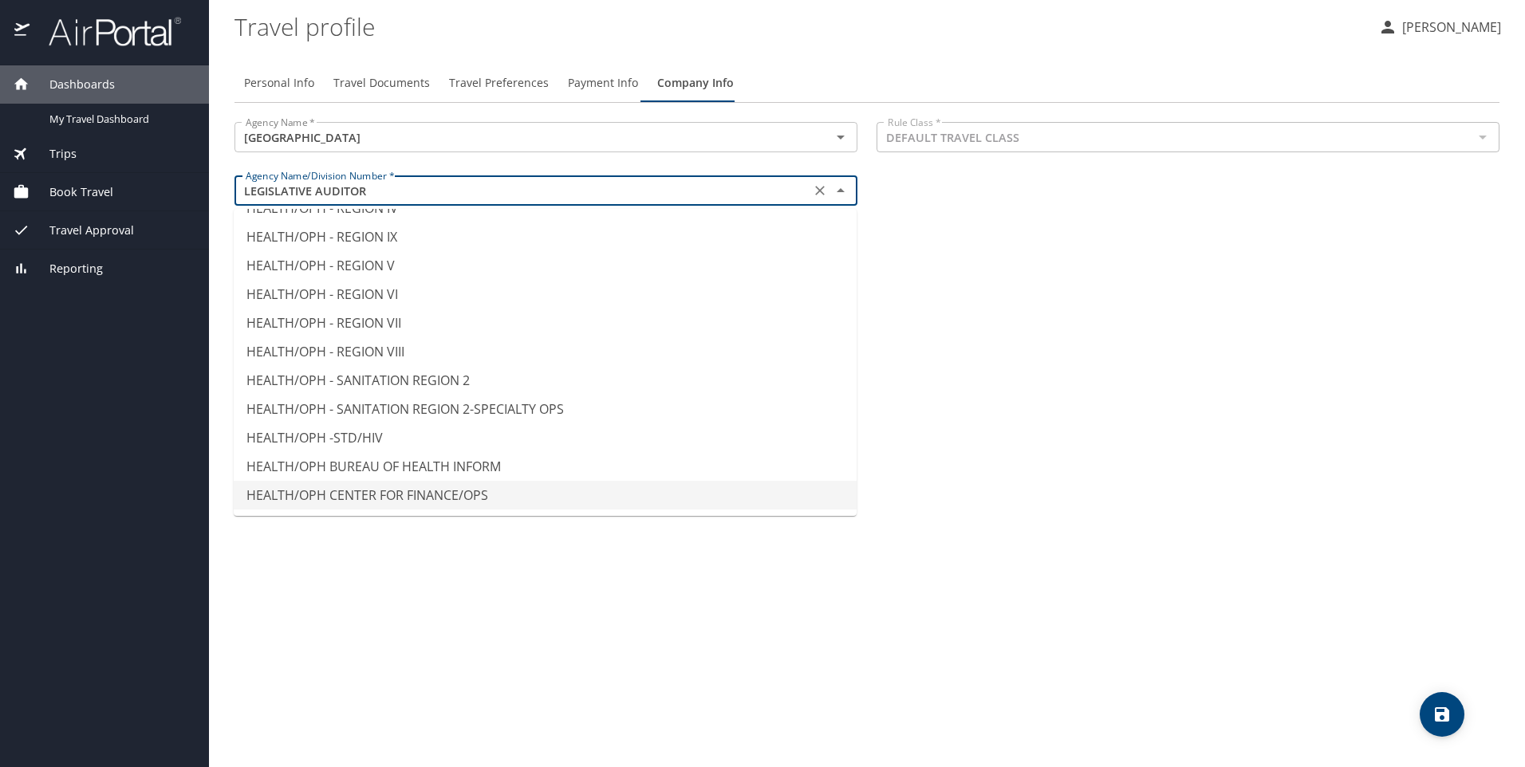
click at [458, 498] on li "HEALTH/OPH CENTER FOR FINANCE/OPS" at bounding box center [545, 495] width 623 height 29
type input "HEALTH/OPH CENTER FOR FINANCE/OPS"
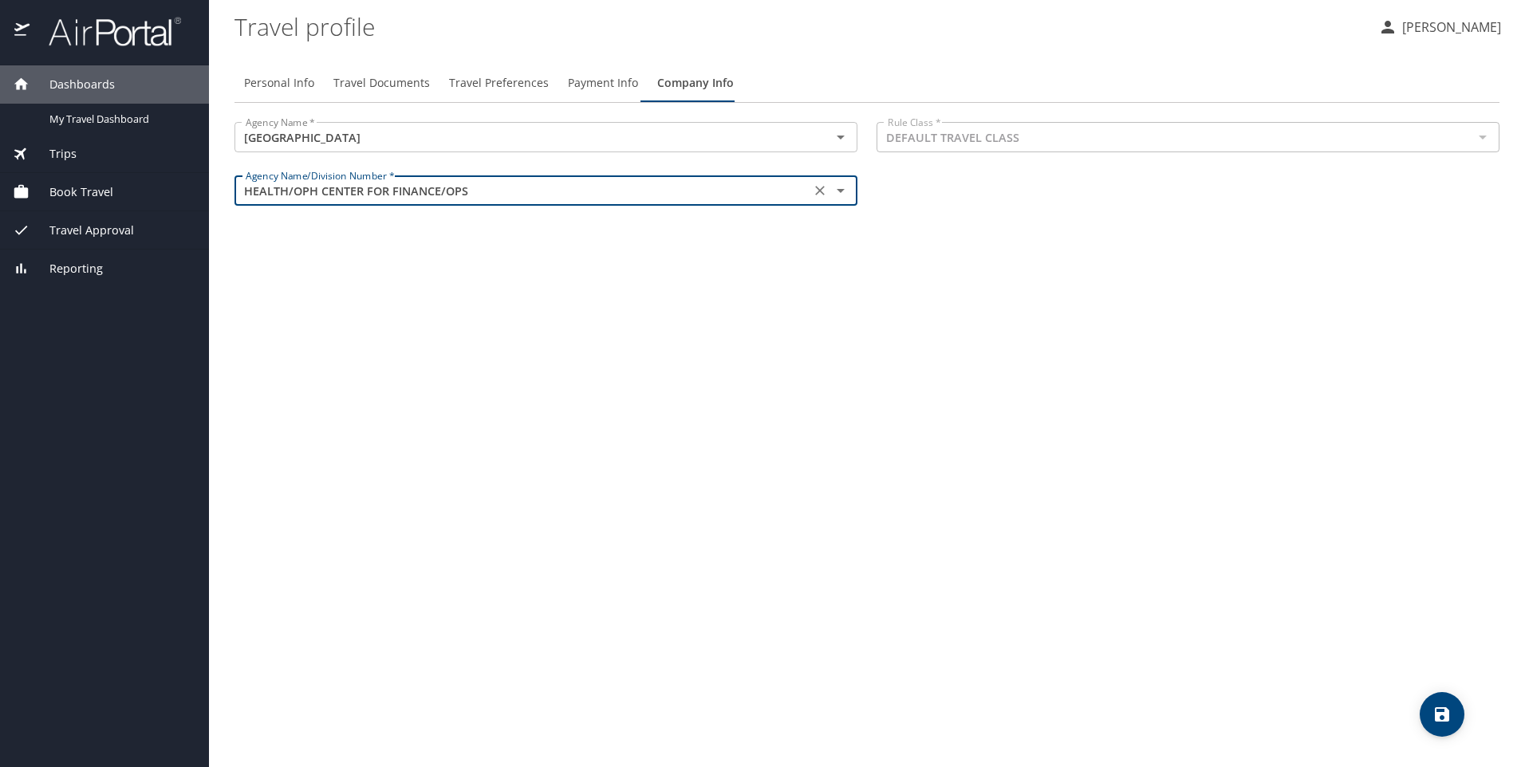
click at [958, 305] on div "Personal Info Travel Documents Travel Preferences Payment Info Company Info Age…" at bounding box center [866, 409] width 1265 height 716
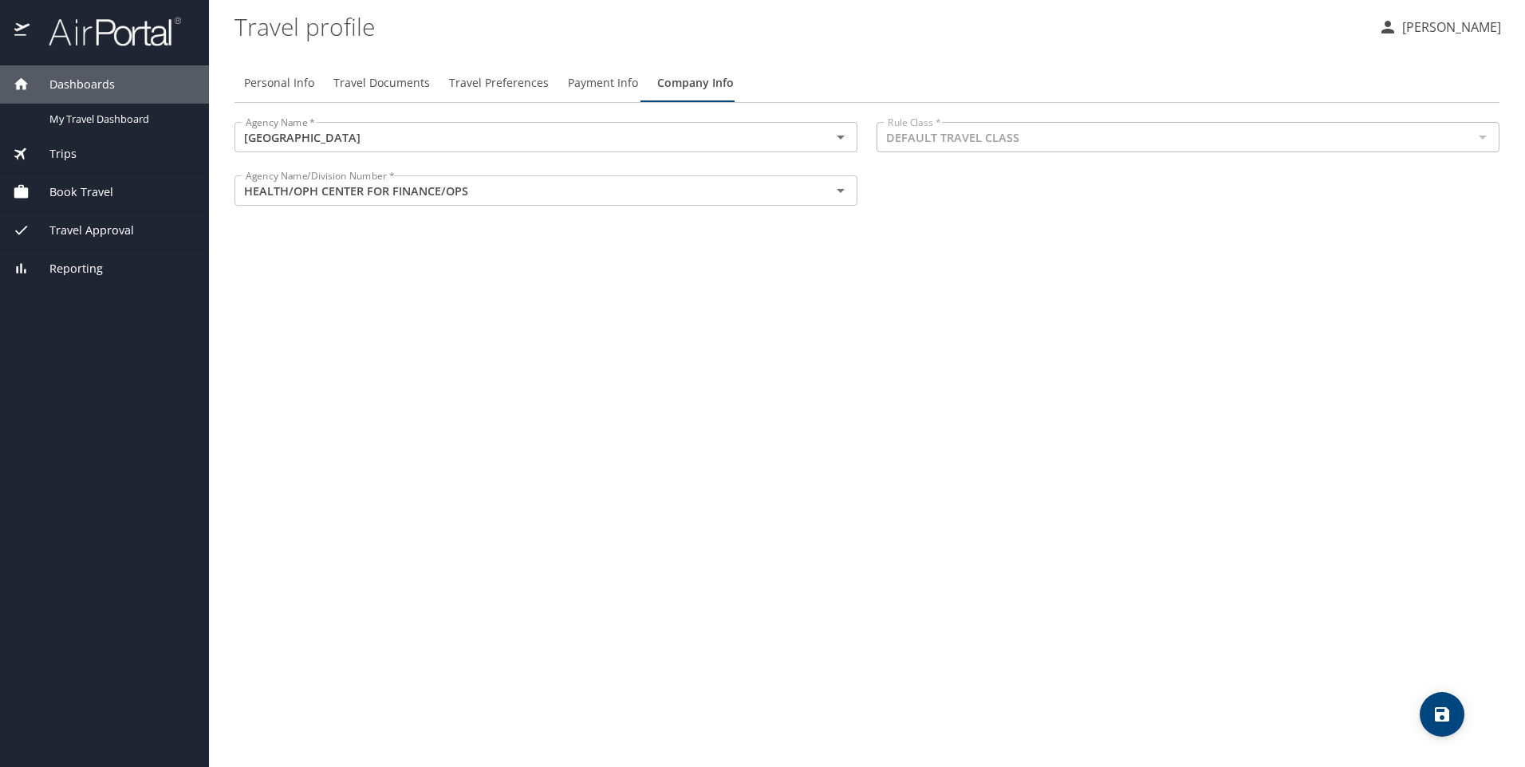
click at [610, 77] on span "Payment Info" at bounding box center [603, 83] width 70 height 20
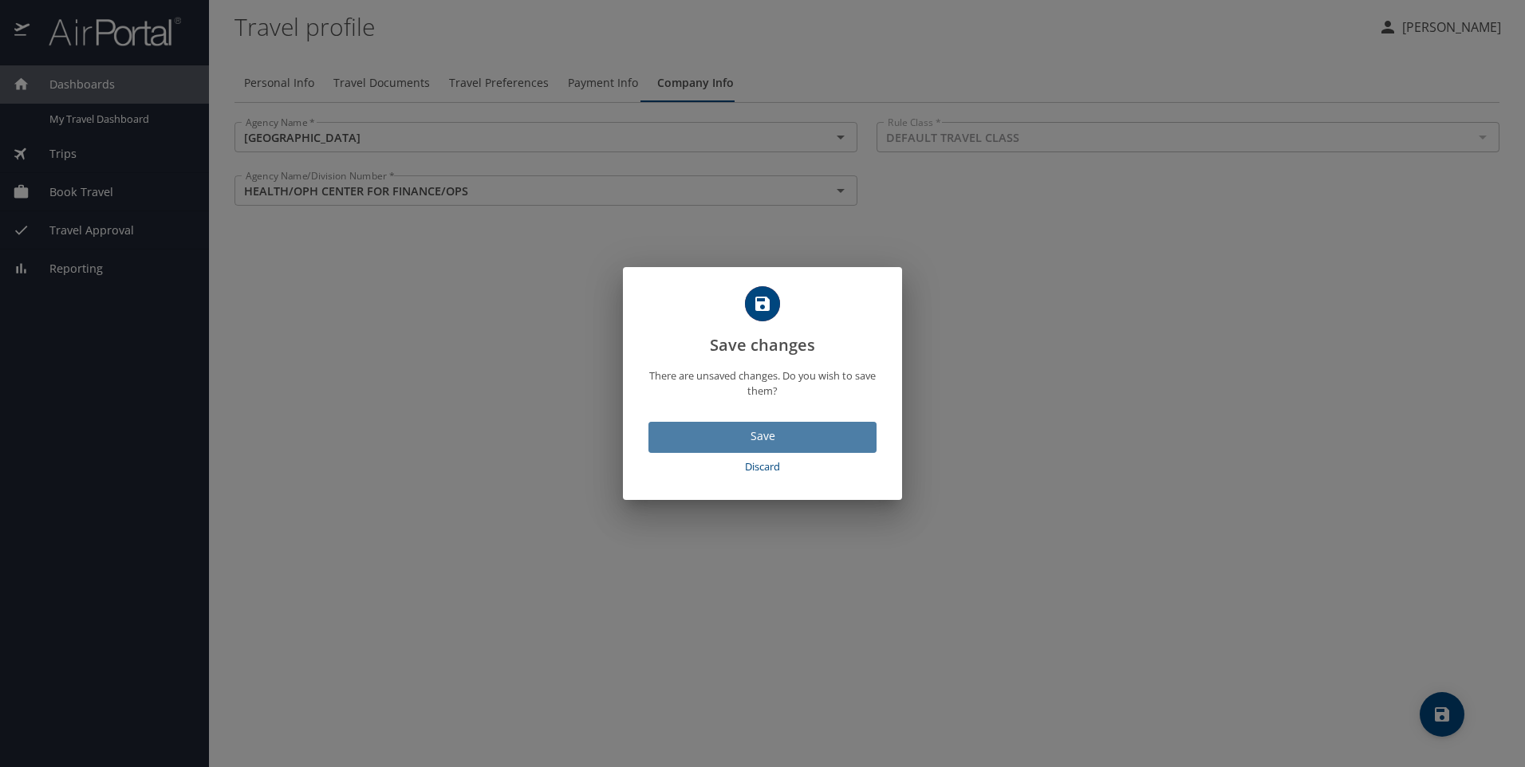
click at [762, 432] on span "Save" at bounding box center [762, 437] width 203 height 20
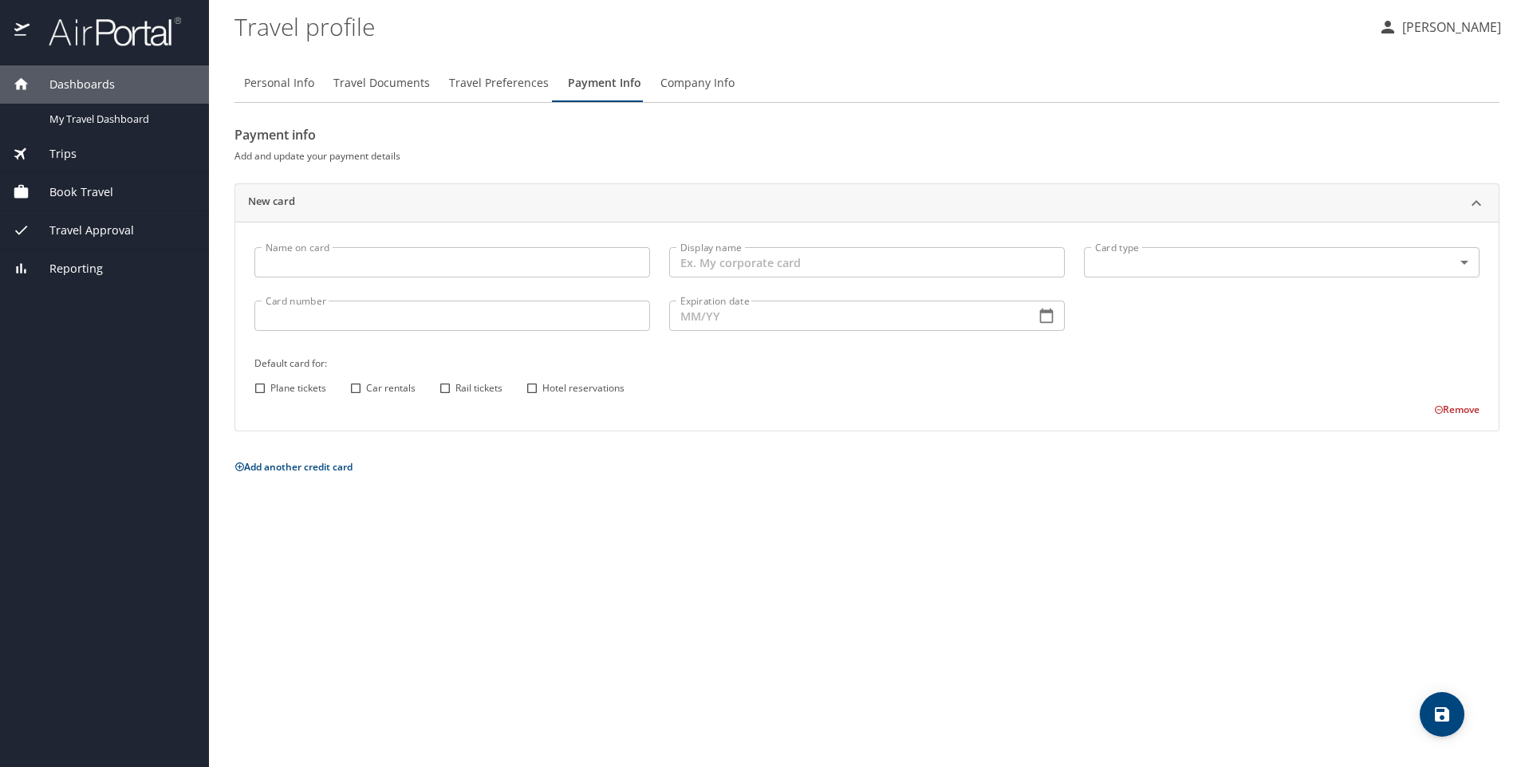
click at [692, 89] on span "Company Info" at bounding box center [697, 83] width 74 height 20
